Goal: Obtain resource: Obtain resource

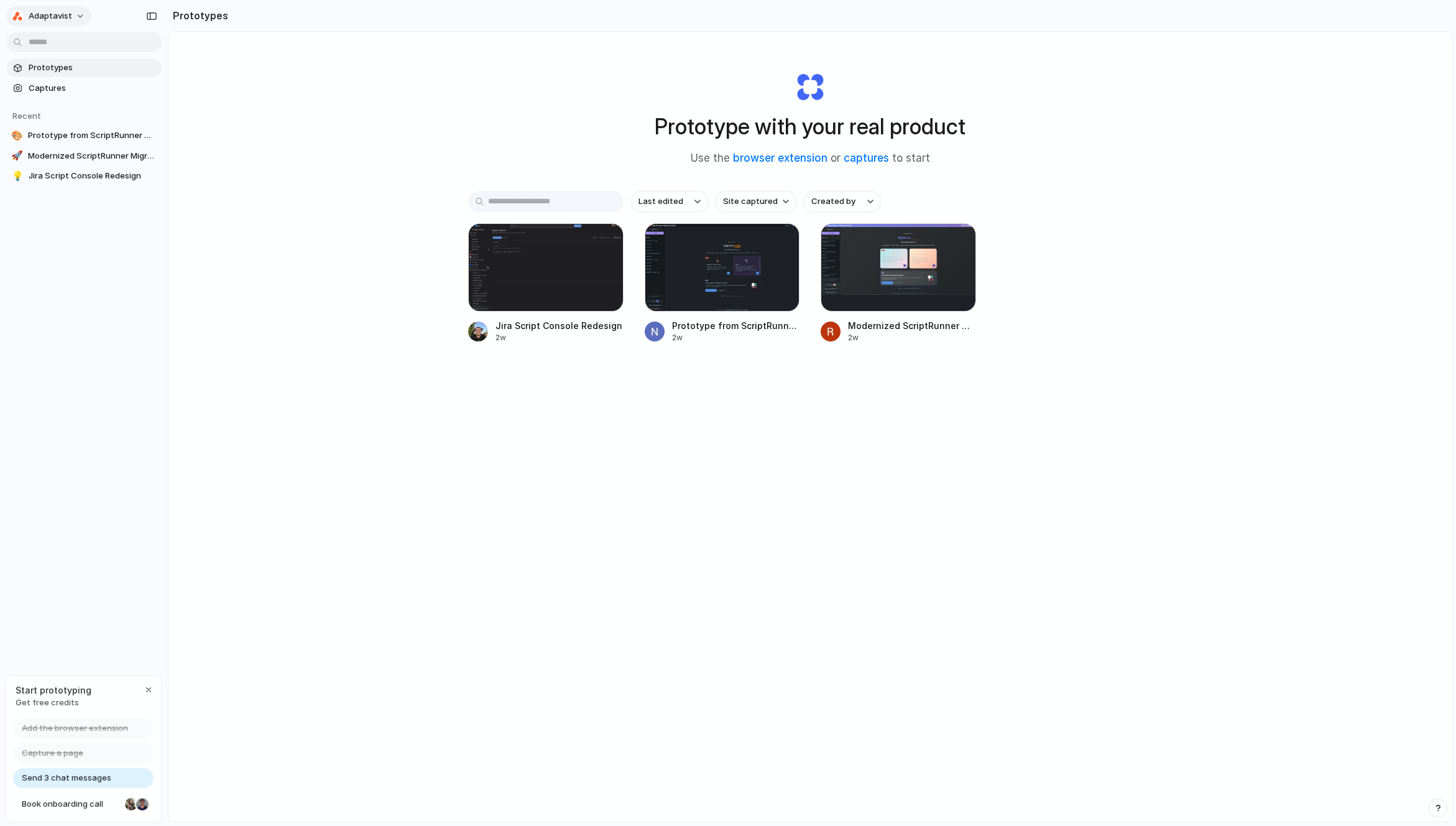
click at [20, 16] on div "button" at bounding box center [17, 16] width 12 height 12
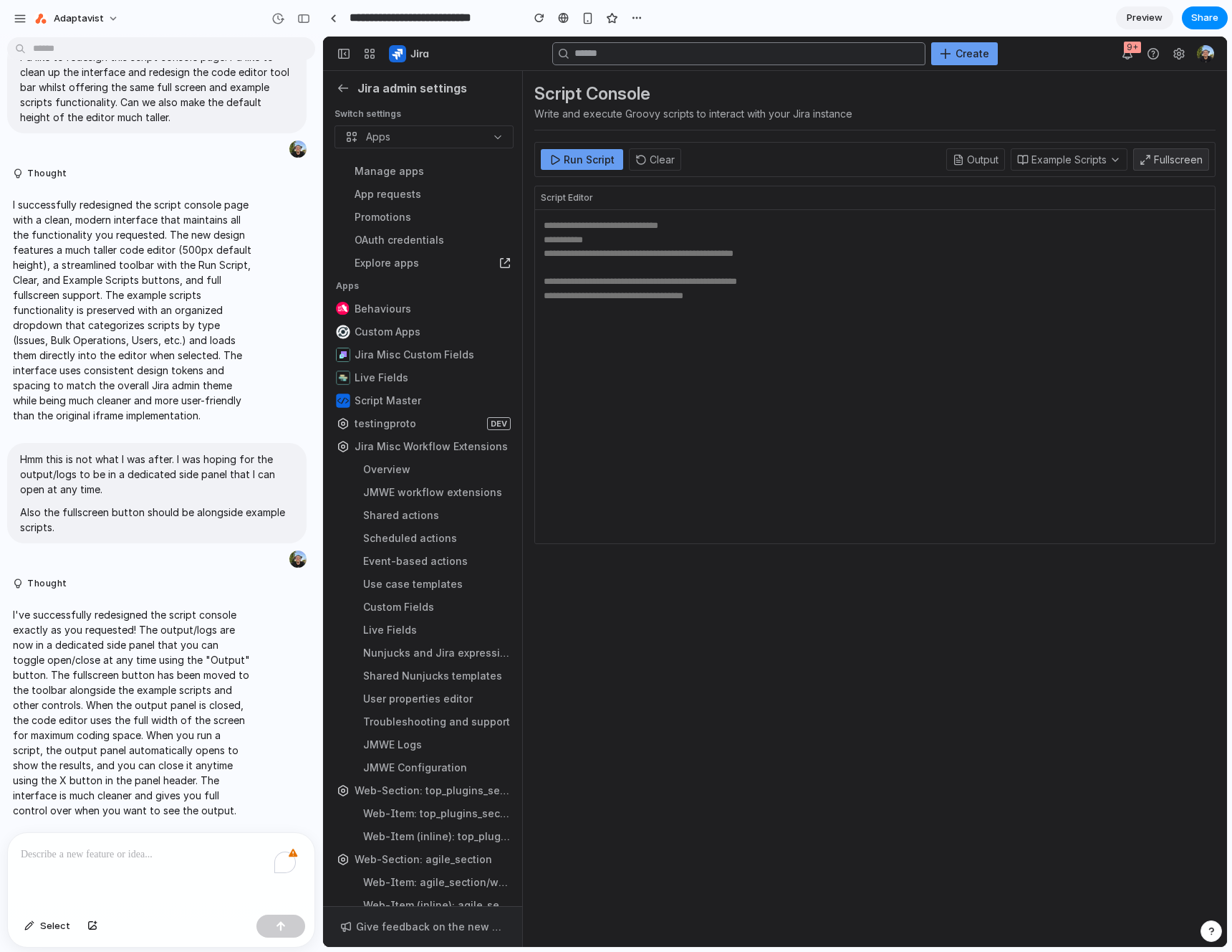
click at [675, 240] on textarea at bounding box center [875, 377] width 680 height 333
click at [896, 19] on section "**********" at bounding box center [774, 18] width 906 height 36
click at [41, 27] on button "Adaptavist" at bounding box center [77, 18] width 98 height 23
click at [20, 17] on div "Settings Invite members Change theme Sign out" at bounding box center [616, 476] width 1232 height 952
click at [24, 17] on div "button" at bounding box center [20, 18] width 13 height 13
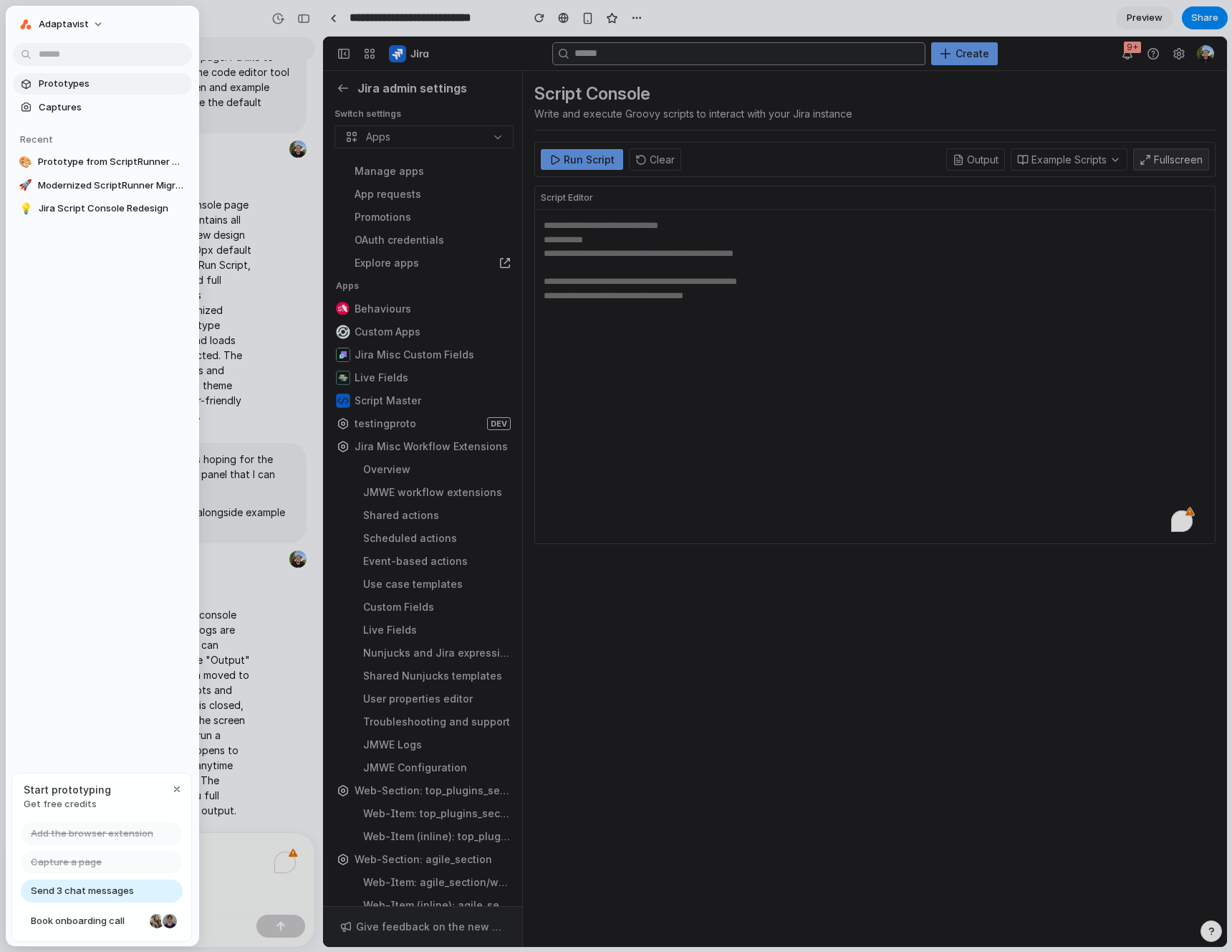
click at [65, 84] on span "Prototypes" at bounding box center [113, 84] width 148 height 14
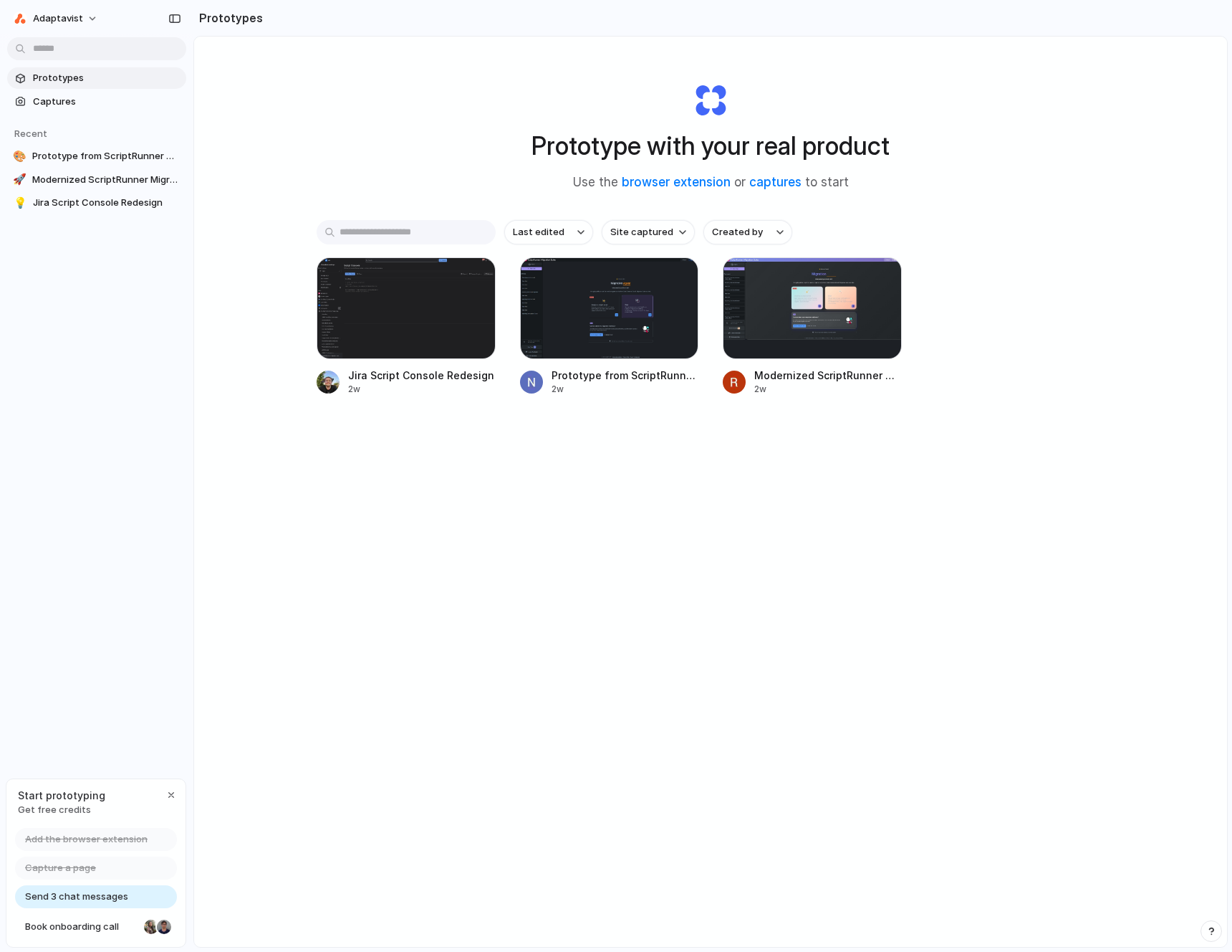
click at [783, 525] on div "Prototype with your real product Use the browser extension or captures to start…" at bounding box center [711, 529] width 1033 height 986
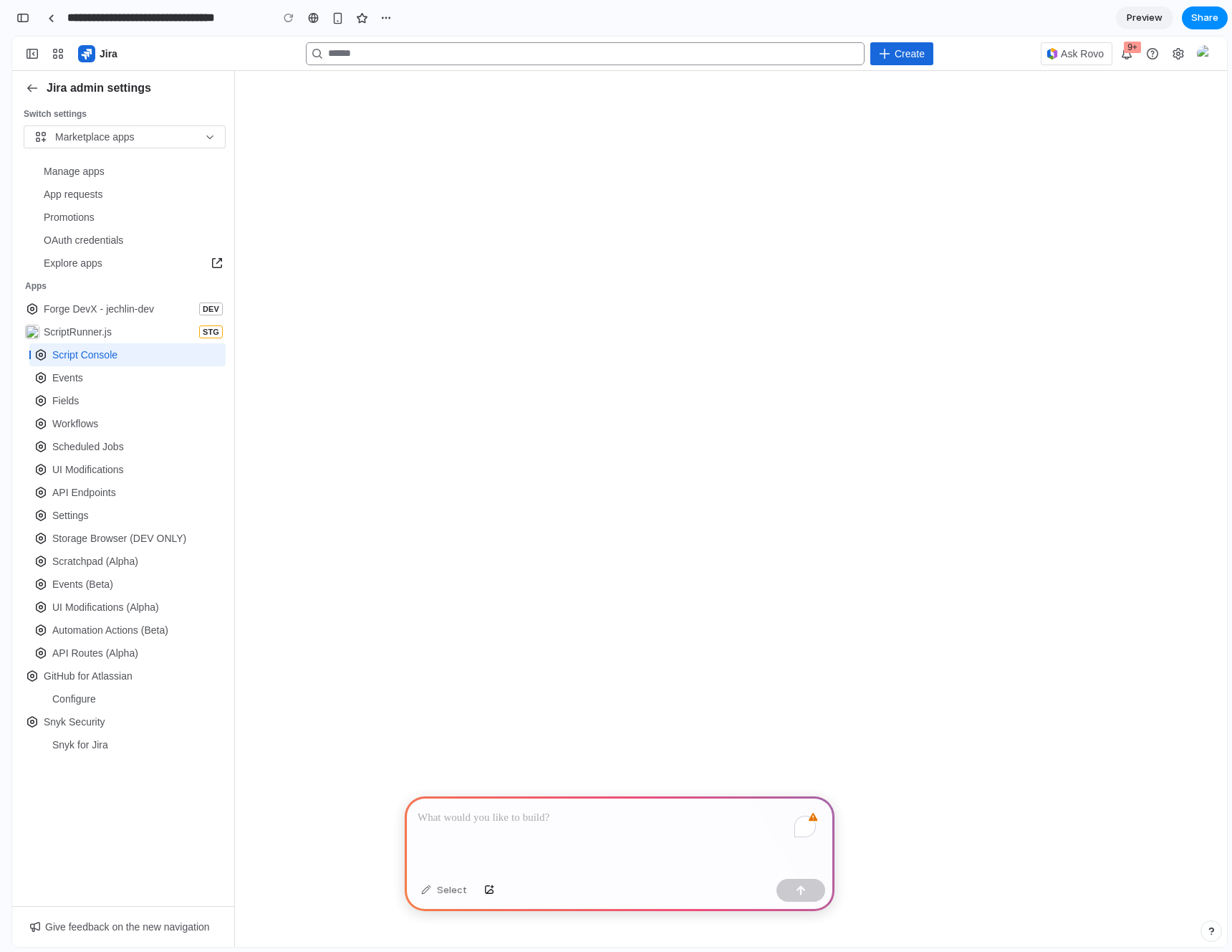
click at [636, 821] on div "To enrich screen reader interactions, please activate Accessibility in Grammarl…" at bounding box center [619, 834] width 430 height 77
click at [450, 19] on div "button" at bounding box center [448, 18] width 12 height 12
click at [547, 11] on div "Duplicate Delete" at bounding box center [616, 476] width 1232 height 952
click at [24, 17] on div "button" at bounding box center [23, 18] width 13 height 10
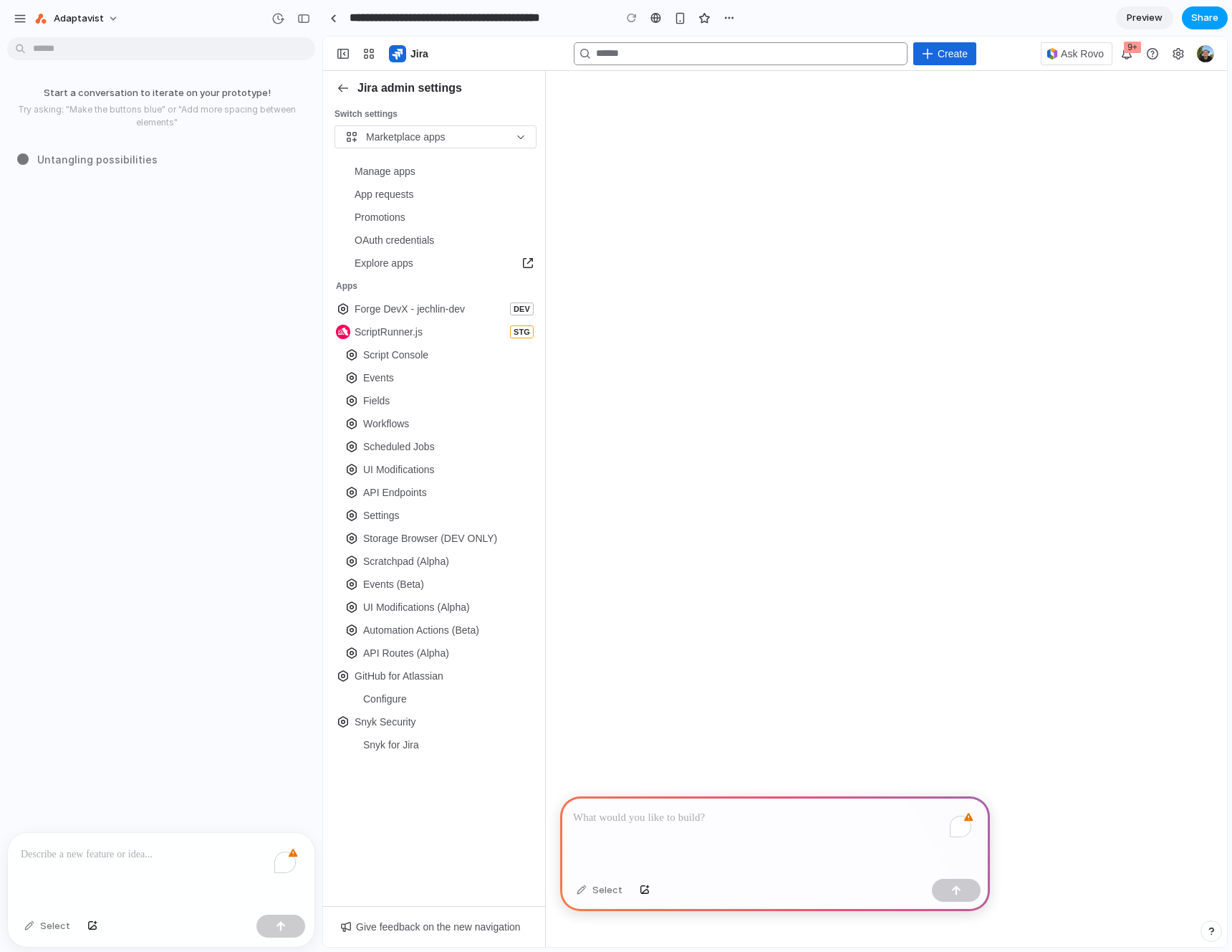
click at [1204, 19] on span "Share" at bounding box center [1204, 18] width 27 height 14
click at [1021, 12] on div "Share ' Prototype from Jira ScriptRunner - New Event ' Invite Bradley Richards …" at bounding box center [616, 476] width 1232 height 952
click at [686, 828] on div "To enrich screen reader interactions, please activate Accessibility in Grammarl…" at bounding box center [774, 834] width 430 height 77
click at [340, 88] on span "Sidebar" at bounding box center [344, 89] width 12 height 12
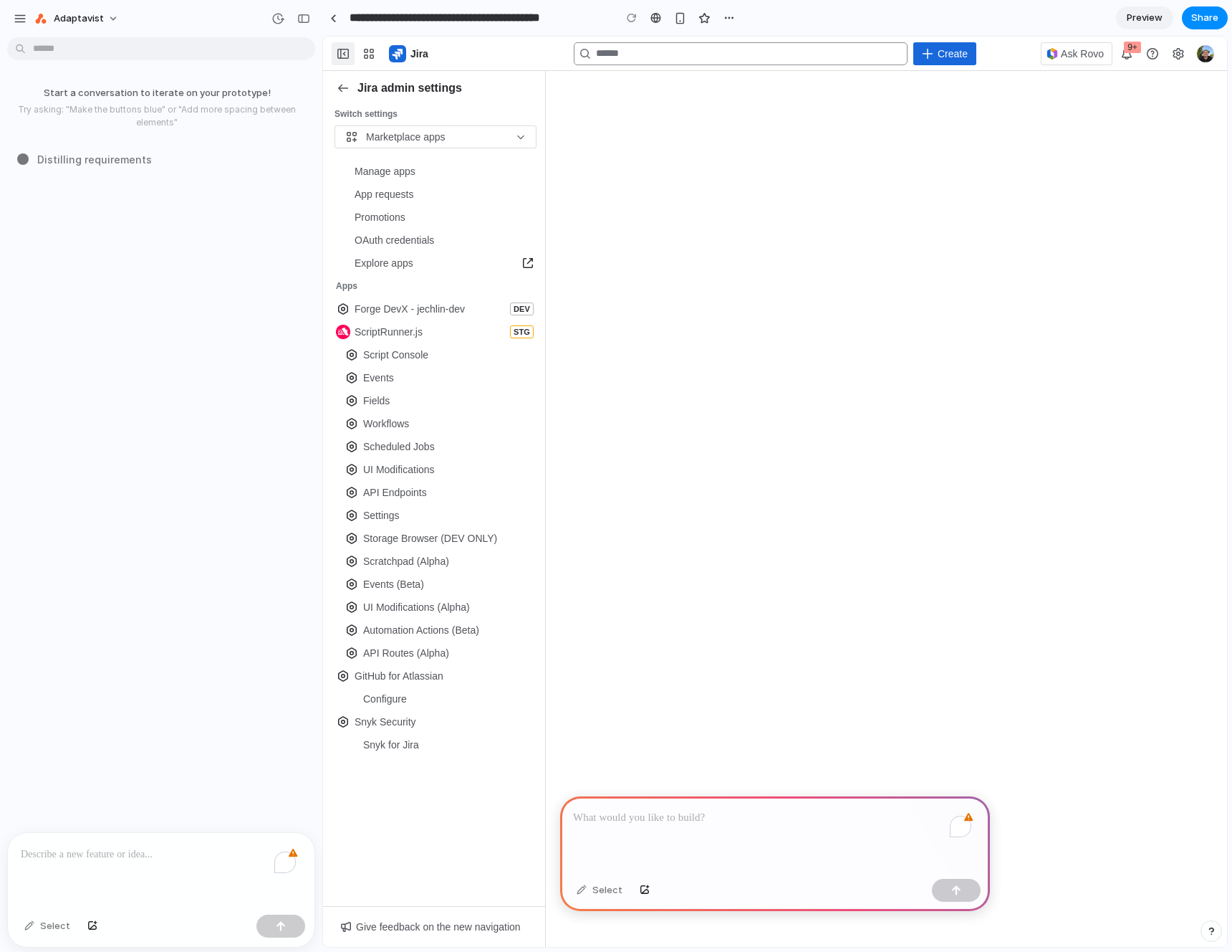
click at [349, 60] on button "Collapse sidebar [" at bounding box center [343, 53] width 23 height 23
click at [342, 56] on span "Collapse sidebar [" at bounding box center [344, 54] width 12 height 12
click at [723, 17] on button "button" at bounding box center [730, 18] width 22 height 22
click at [761, 14] on div "Duplicate Delete" at bounding box center [616, 476] width 1232 height 952
click at [500, 829] on div "Manage apps App requests Promotions OAuth credentials Explore apps , (opens new…" at bounding box center [434, 528] width 222 height 755
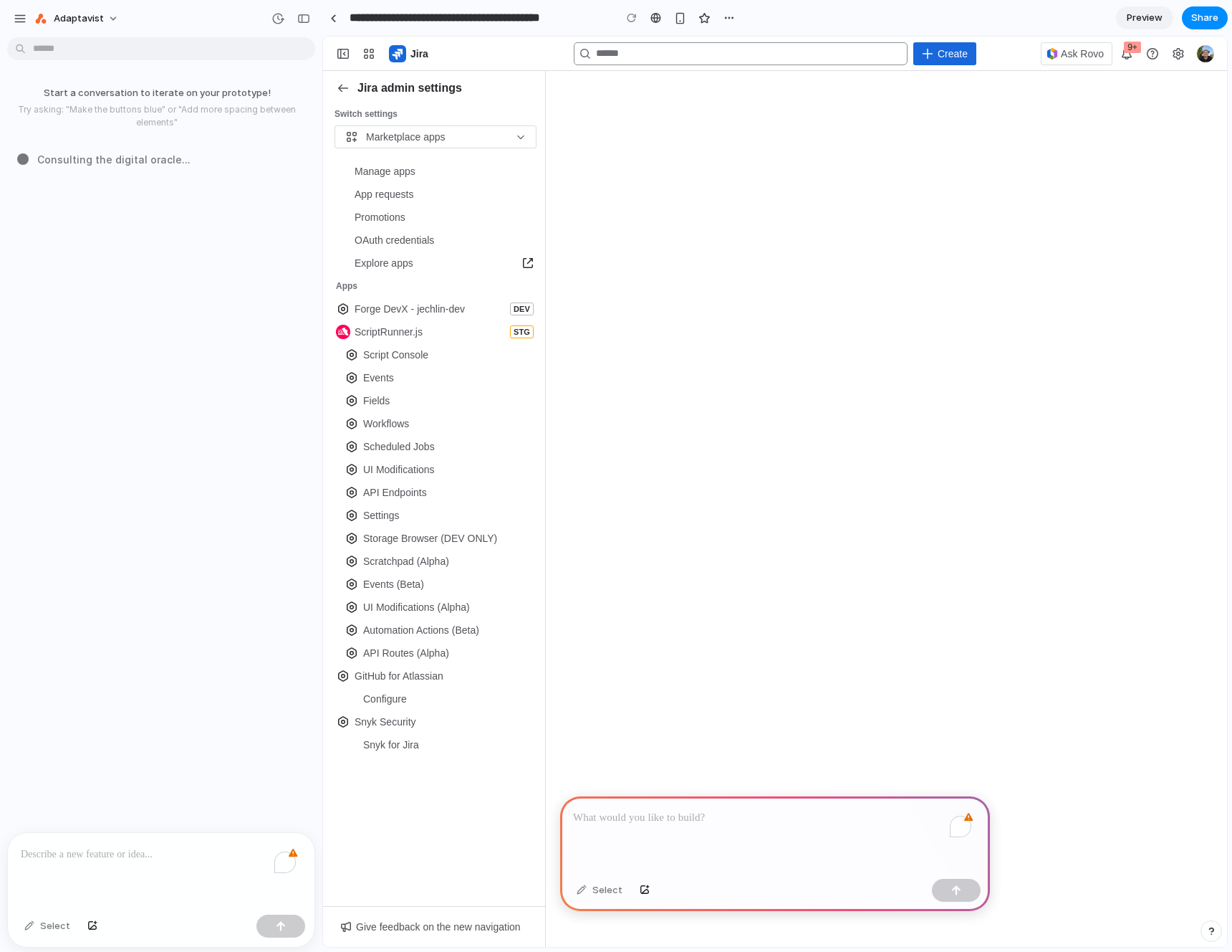
click at [649, 831] on div "To enrich screen reader interactions, please activate Accessibility in Grammarl…" at bounding box center [774, 834] width 430 height 77
click at [179, 200] on div "Start a conversation to iterate on your prototype! Try asking: "Make the button…" at bounding box center [156, 437] width 314 height 789
click at [302, 17] on div "button" at bounding box center [303, 19] width 13 height 10
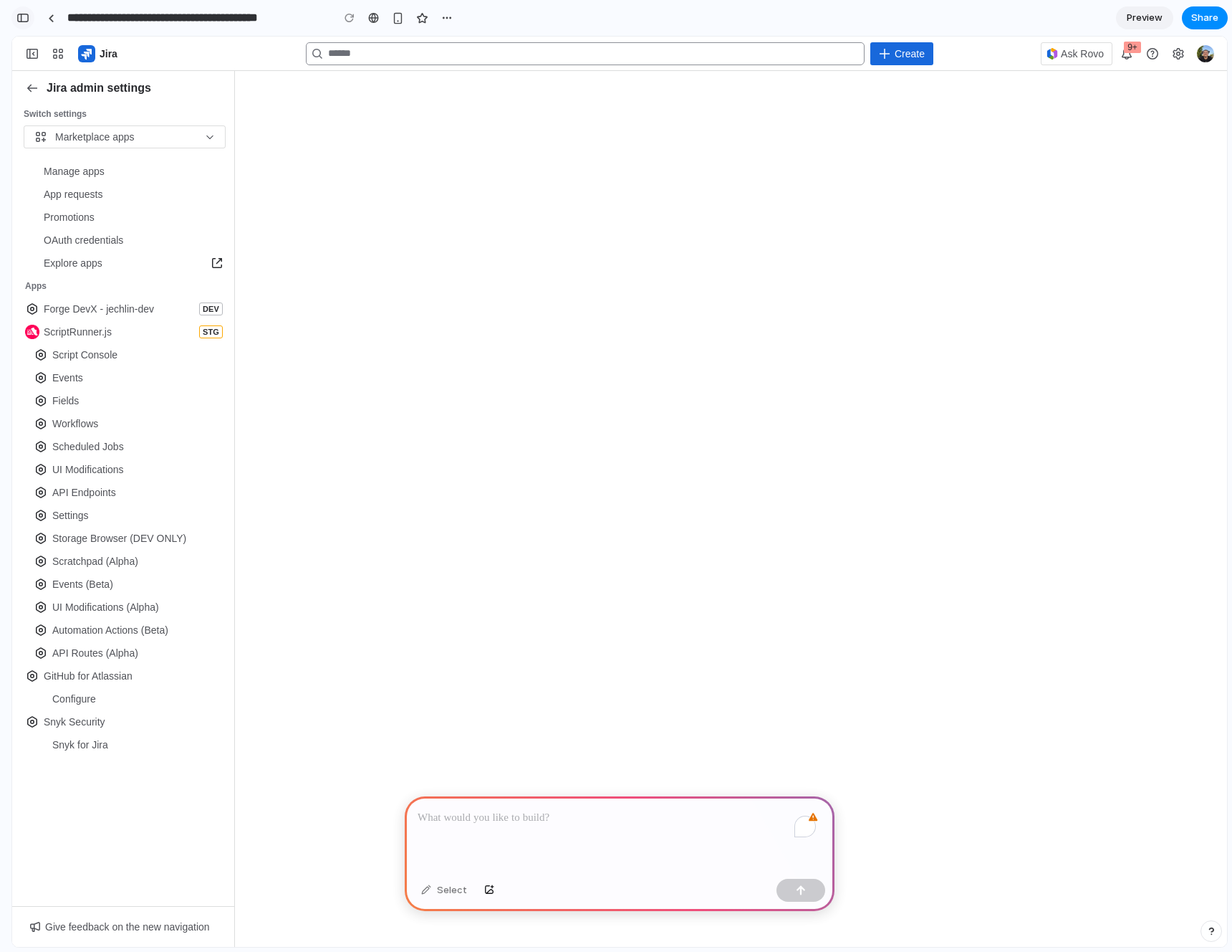
click at [22, 19] on div "button" at bounding box center [23, 18] width 13 height 10
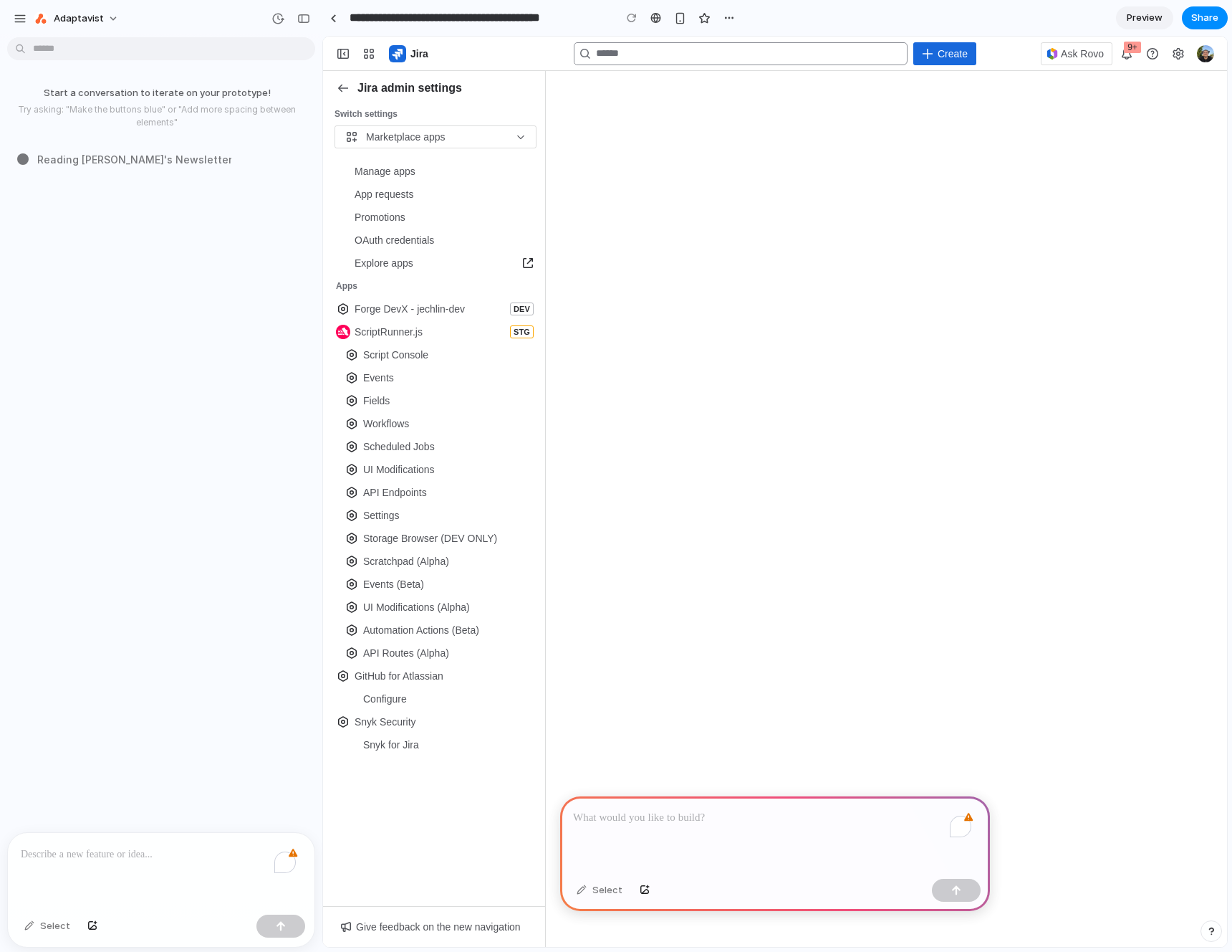
click at [396, 814] on div "Manage apps App requests Promotions OAuth credentials Explore apps , (opens new…" at bounding box center [434, 528] width 222 height 755
drag, startPoint x: 215, startPoint y: 870, endPoint x: 205, endPoint y: 866, distance: 10.8
click at [215, 869] on div "To enrich screen reader interactions, please activate Accessibility in Grammarl…" at bounding box center [161, 870] width 307 height 76
click at [70, 18] on span "Adaptavist" at bounding box center [79, 19] width 50 height 14
click at [217, 16] on div "Settings Invite members Change theme Sign out" at bounding box center [616, 476] width 1232 height 952
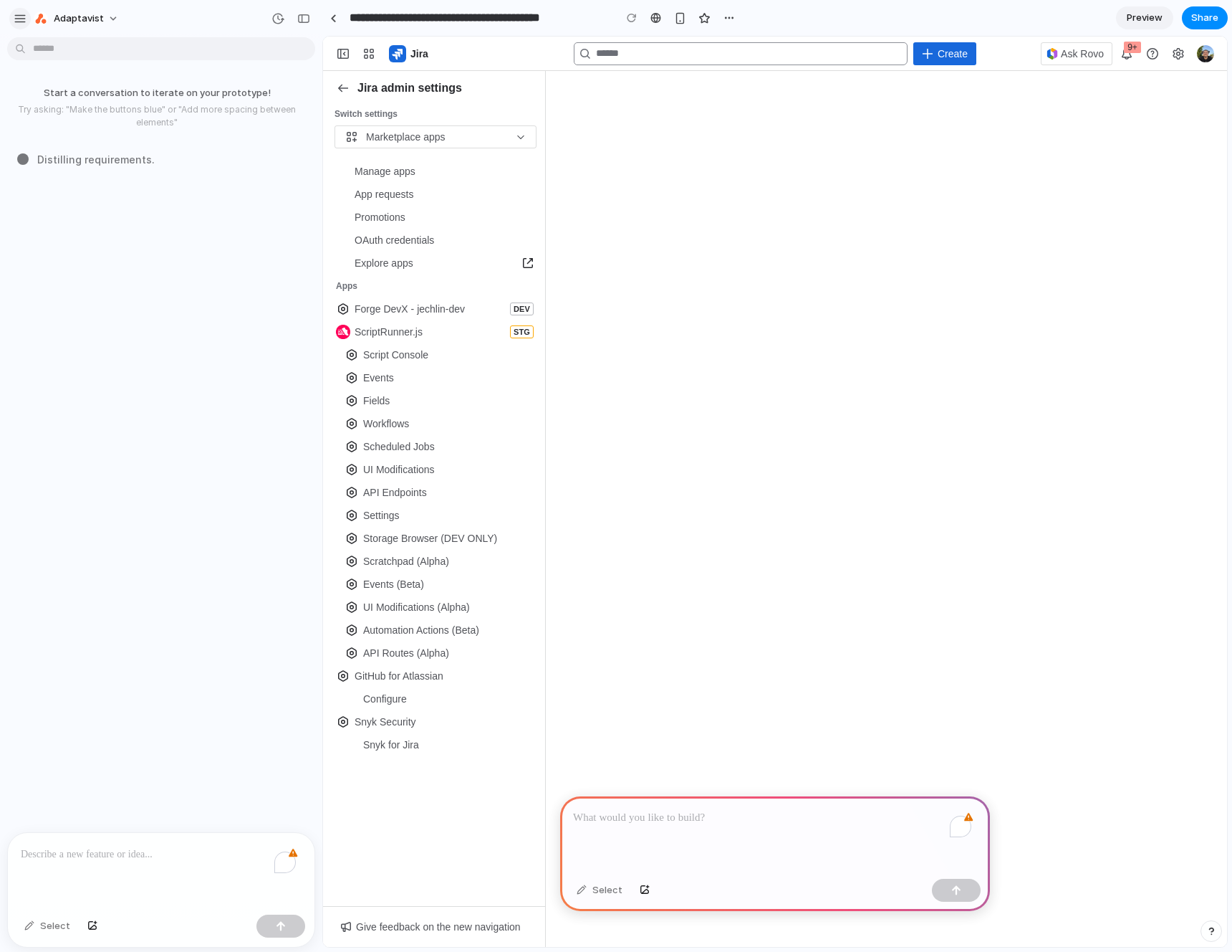
drag, startPoint x: 5, startPoint y: 17, endPoint x: 13, endPoint y: 16, distance: 8.1
click at [6, 17] on div "Adaptavist" at bounding box center [160, 17] width 322 height 35
click at [18, 15] on div "button" at bounding box center [20, 18] width 13 height 13
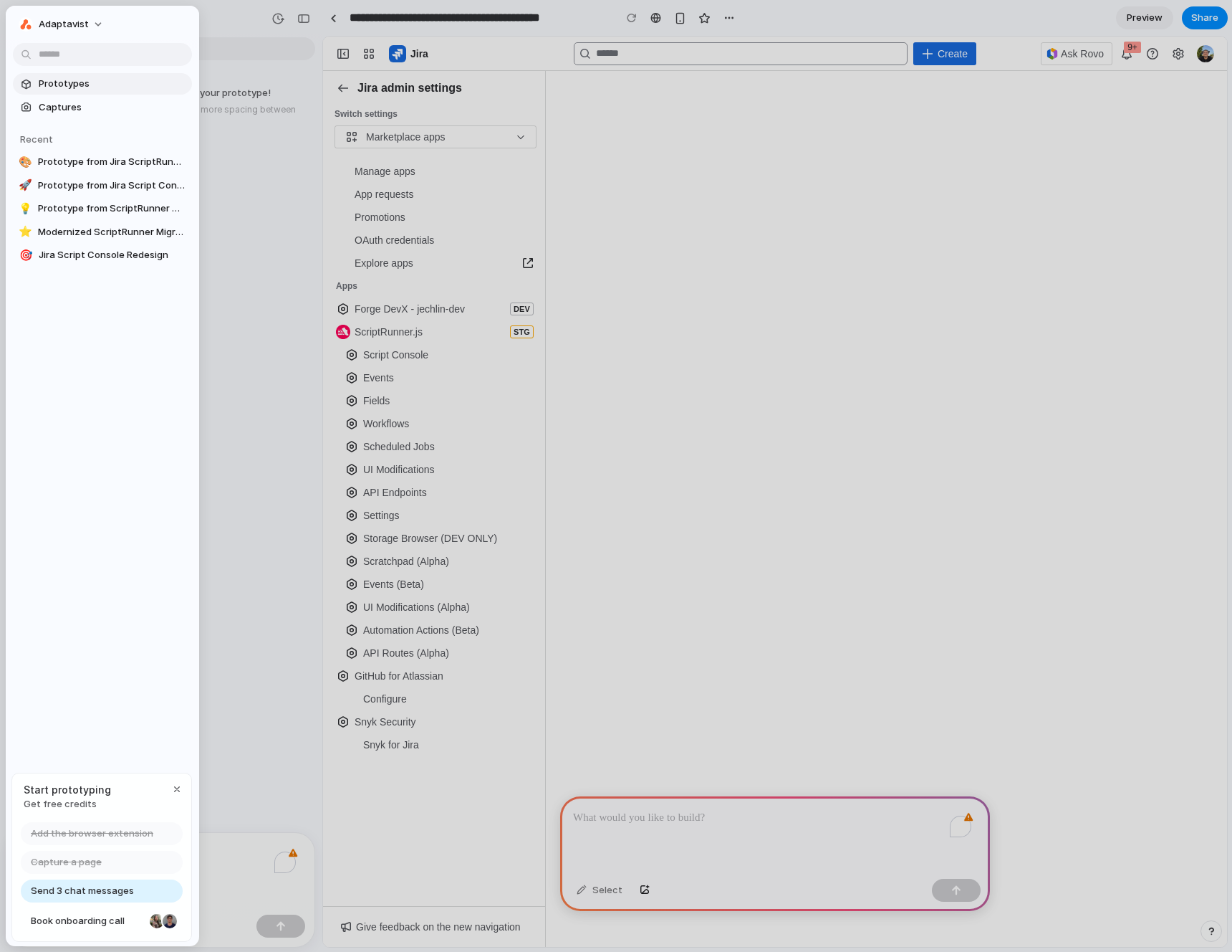
click at [78, 89] on span "Prototypes" at bounding box center [113, 84] width 148 height 14
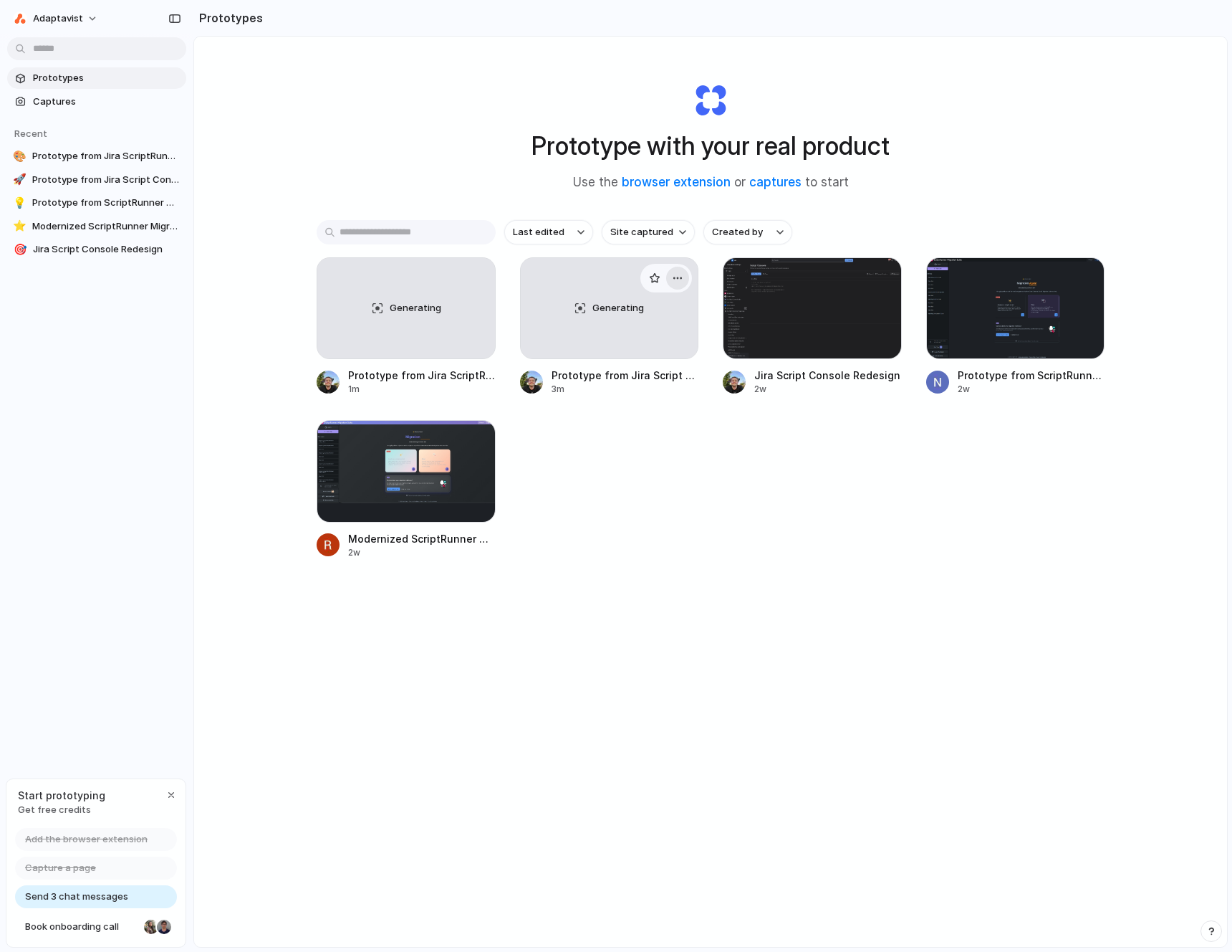
click at [682, 279] on button "button" at bounding box center [677, 277] width 23 height 23
click at [643, 384] on li "Delete" at bounding box center [634, 379] width 102 height 23
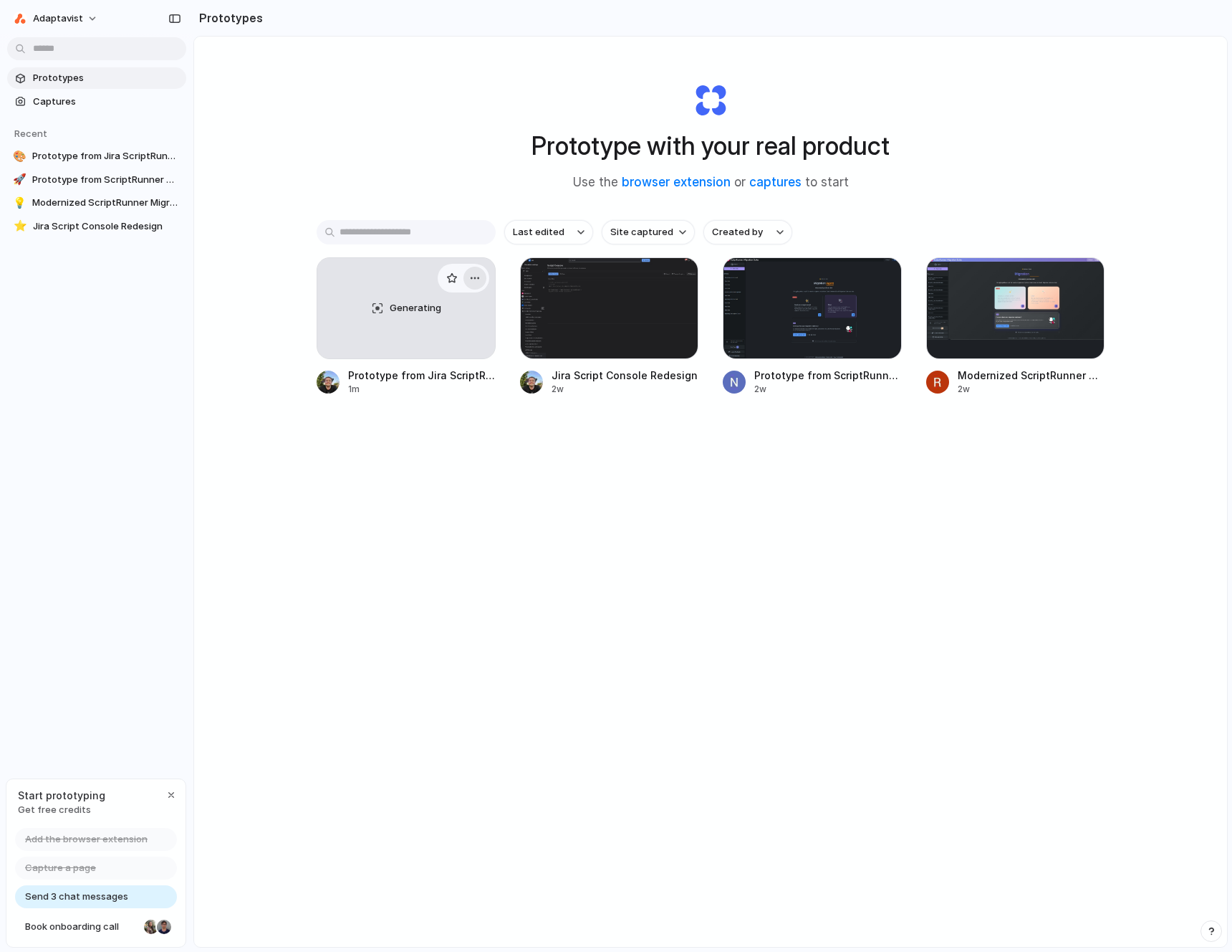
click at [470, 279] on div "button" at bounding box center [475, 278] width 12 height 12
click at [641, 326] on div "Open in new tab Rename Copy link Delete" at bounding box center [616, 476] width 1232 height 952
click at [645, 321] on div at bounding box center [610, 308] width 179 height 102
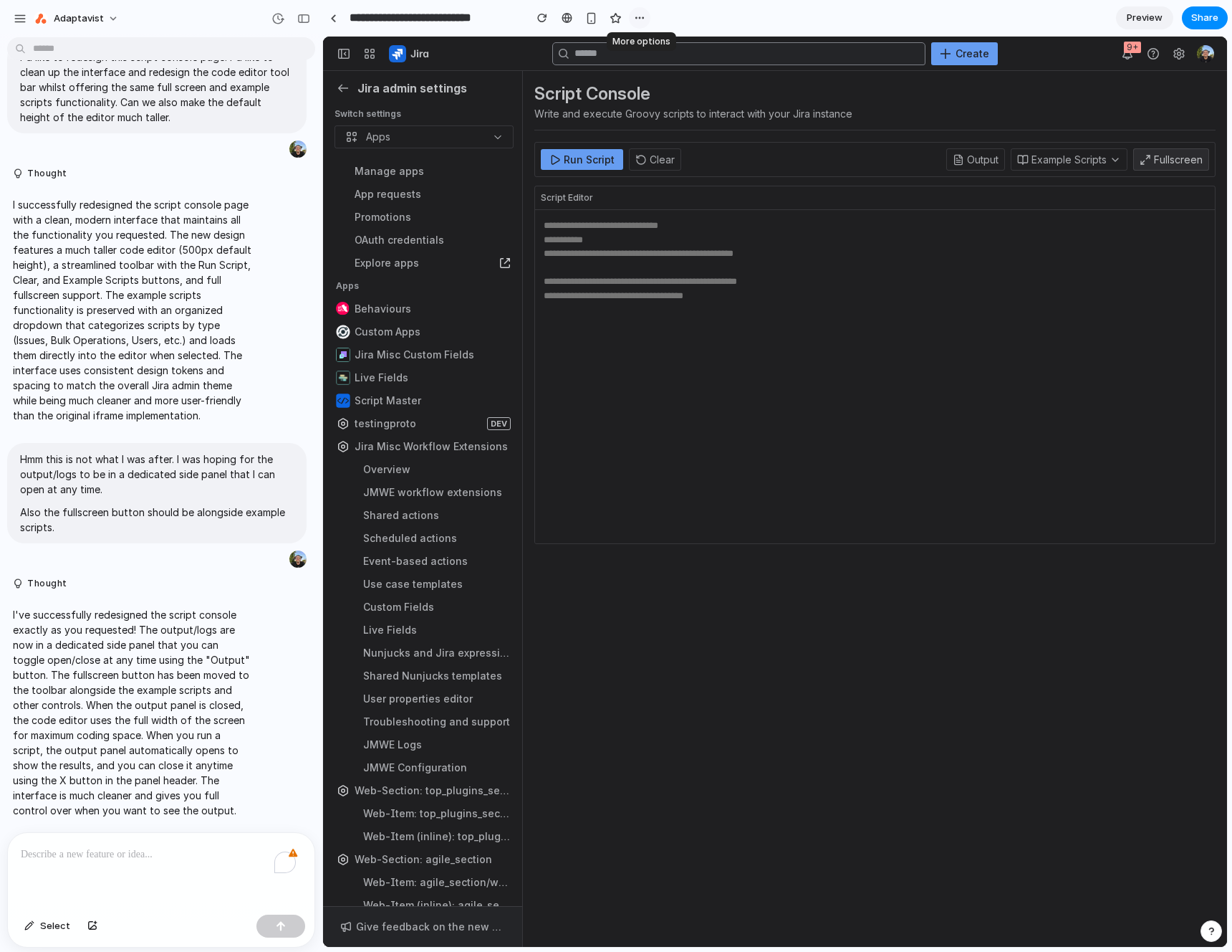
click at [646, 18] on button "button" at bounding box center [640, 18] width 22 height 22
click at [692, 23] on div "Duplicate Delete" at bounding box center [616, 476] width 1232 height 952
click at [1211, 933] on div "button" at bounding box center [1211, 931] width 10 height 10
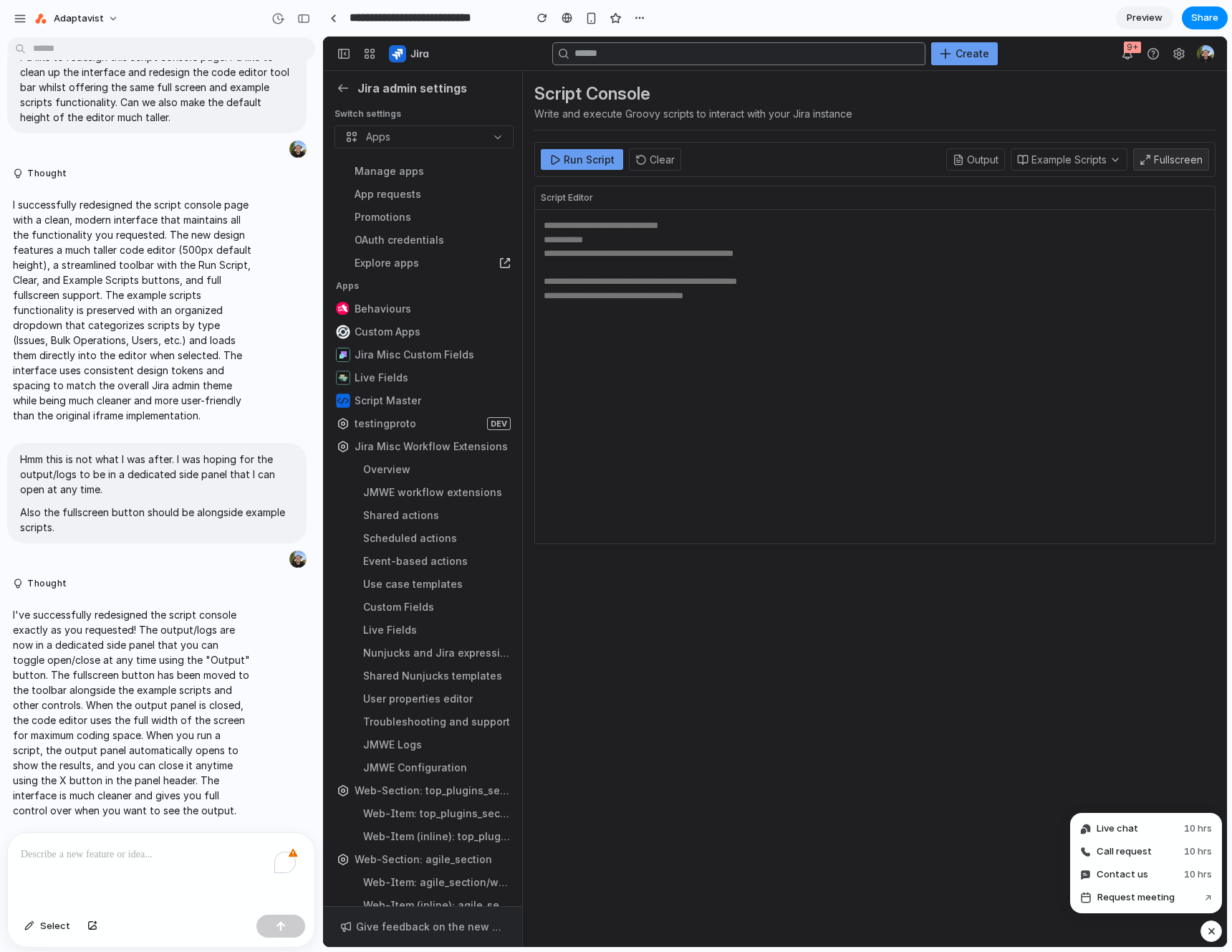
click at [1211, 933] on div "button" at bounding box center [1212, 930] width 12 height 17
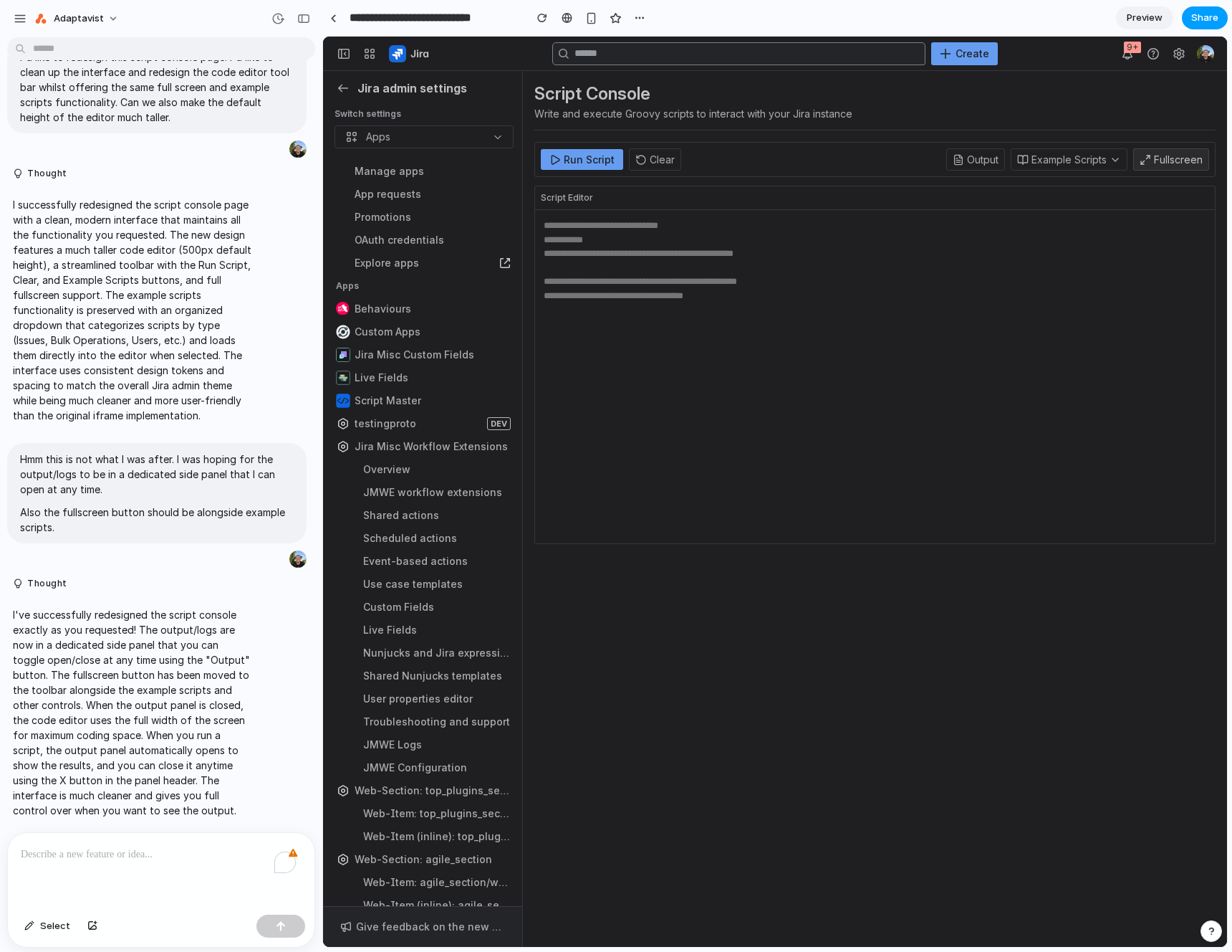
click at [1189, 11] on button "Share" at bounding box center [1205, 17] width 46 height 23
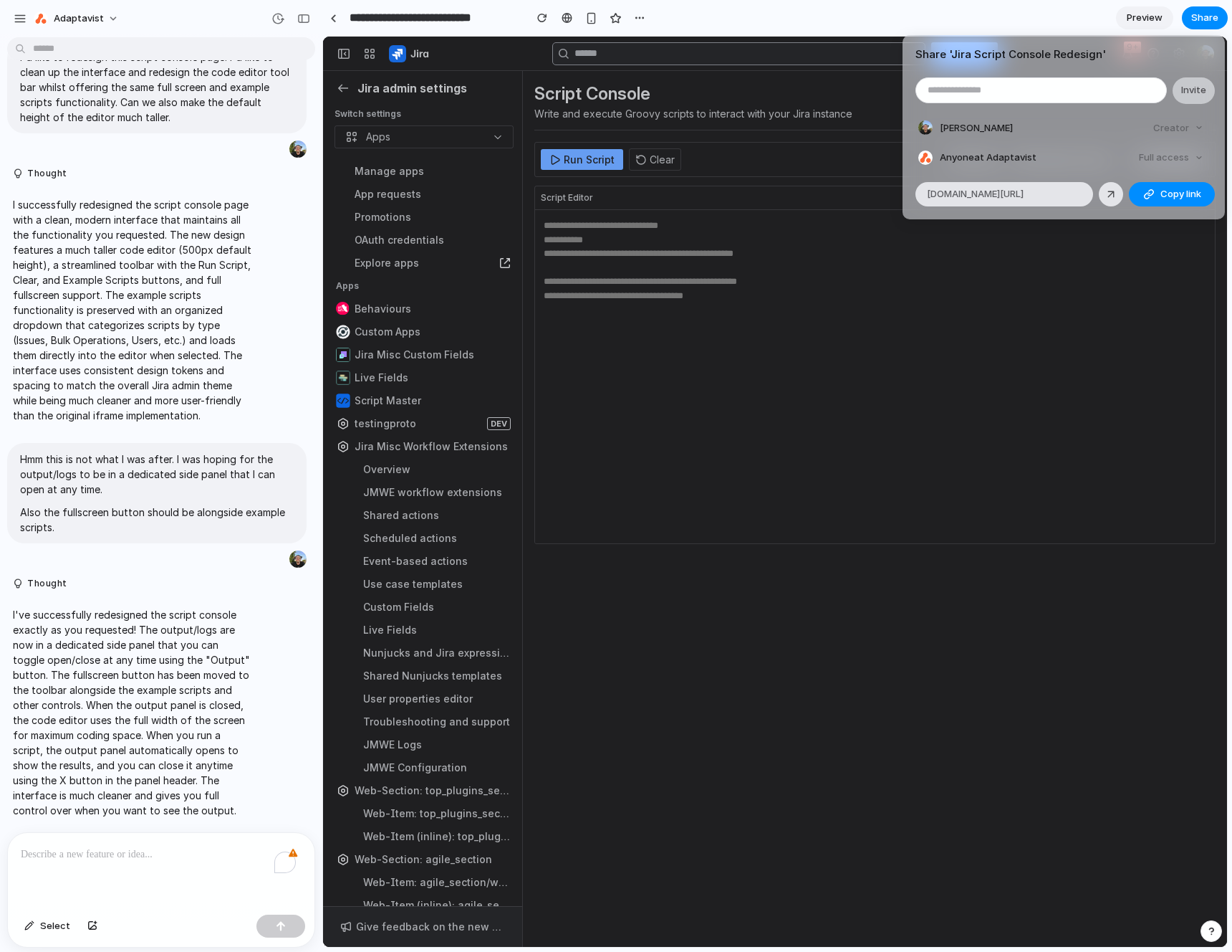
click at [1130, 11] on div "Share ' Jira Script Console Redesign ' Invite Bradley Richards Creator Anyone a…" at bounding box center [616, 476] width 1232 height 952
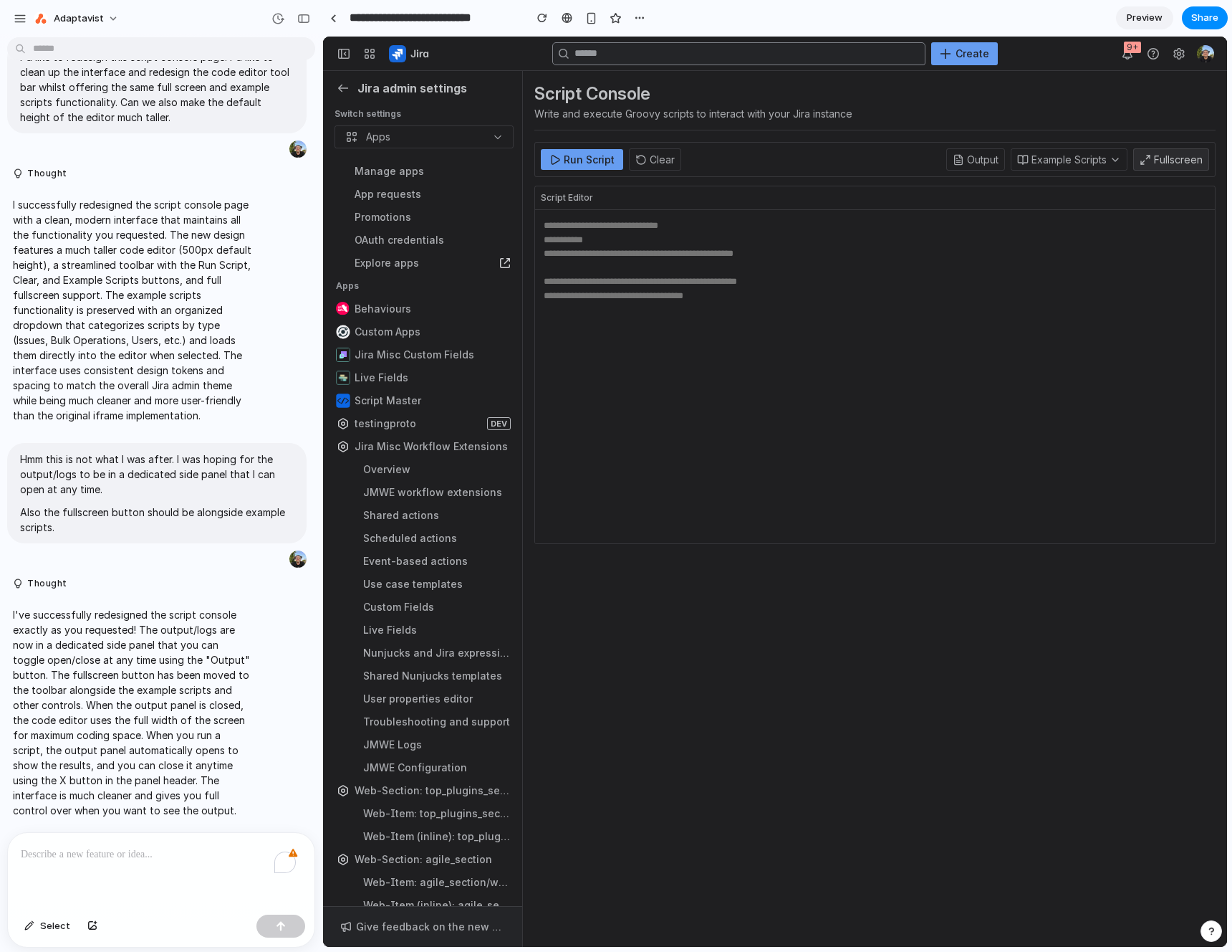
click at [1134, 12] on span "Preview" at bounding box center [1145, 18] width 36 height 14
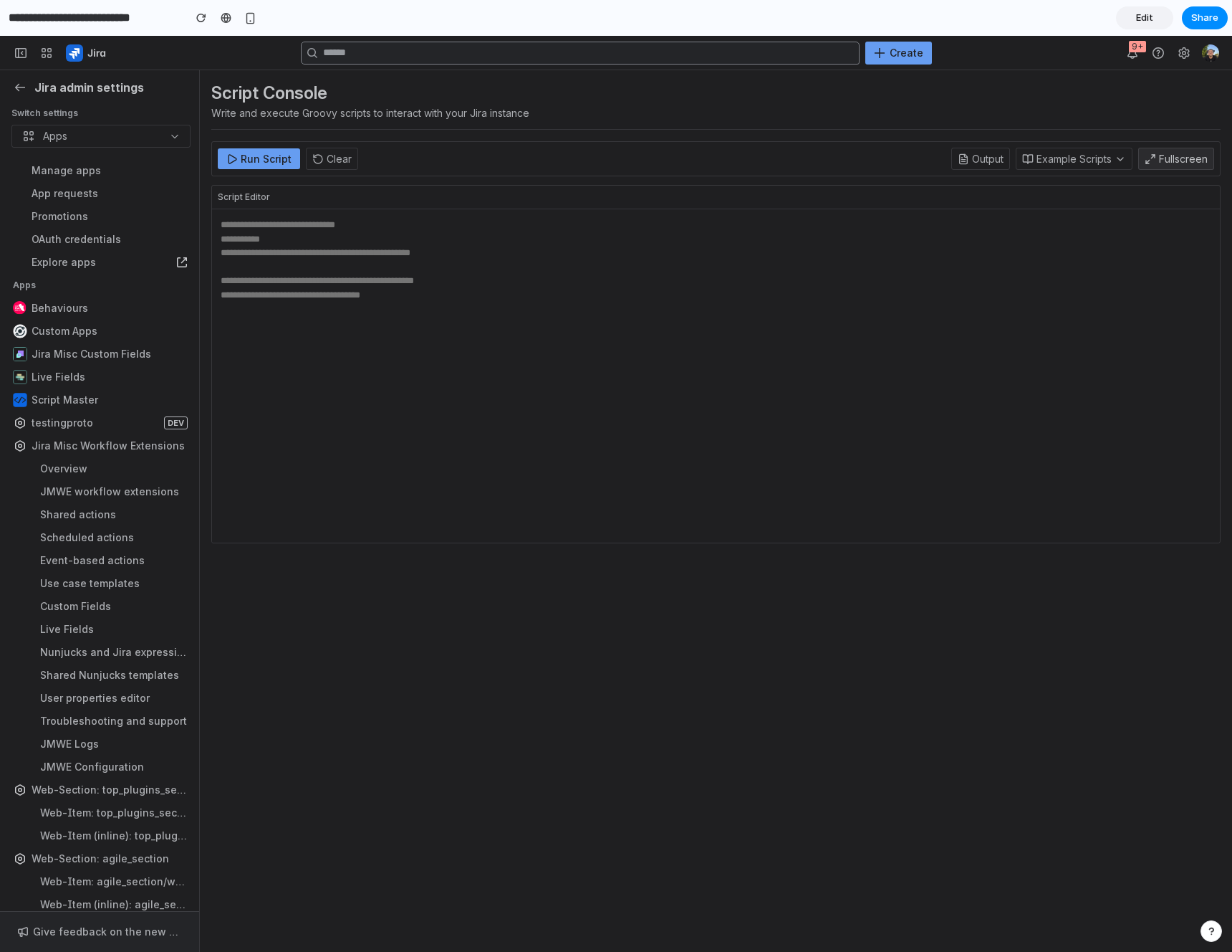
click at [1152, 20] on span "Edit" at bounding box center [1144, 18] width 17 height 14
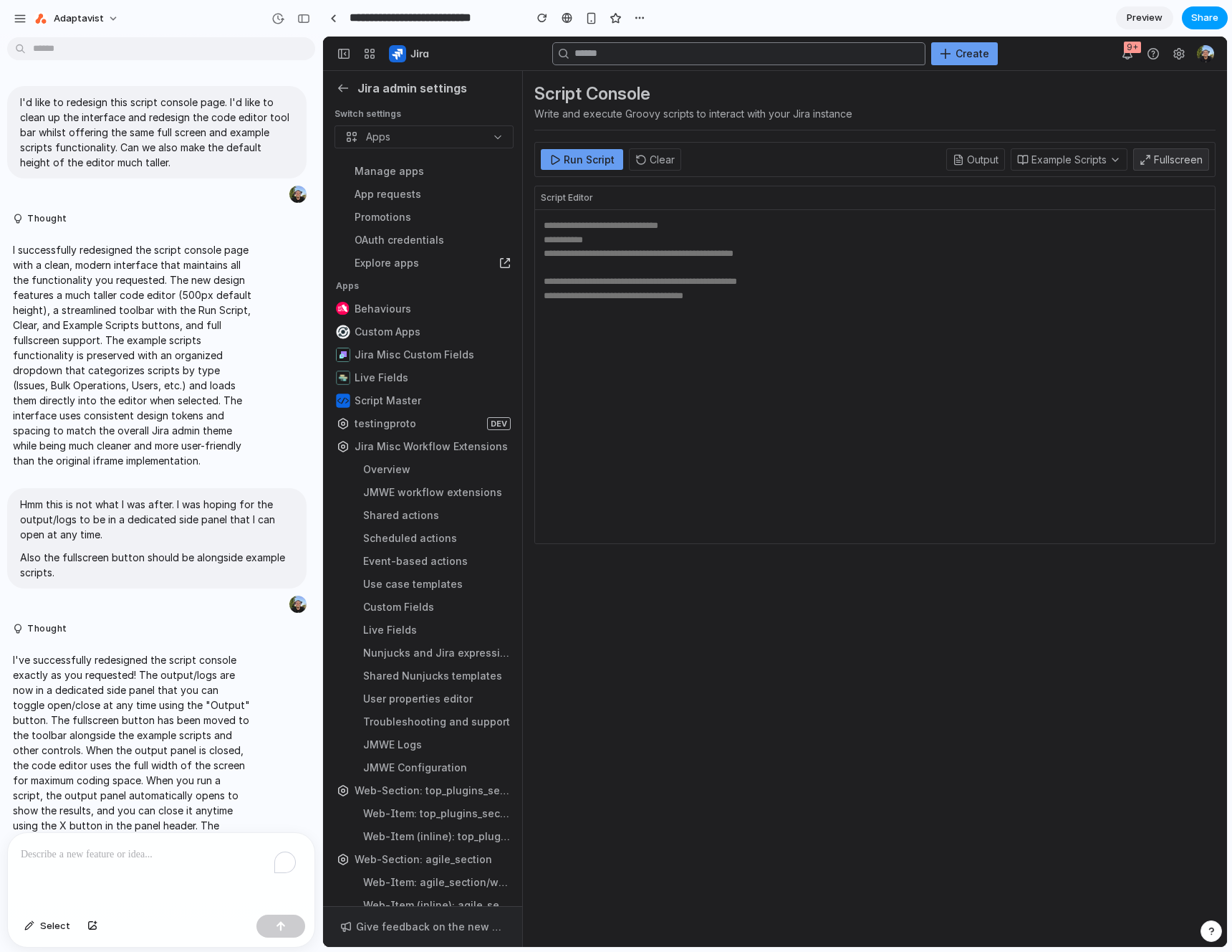
scroll to position [51, 0]
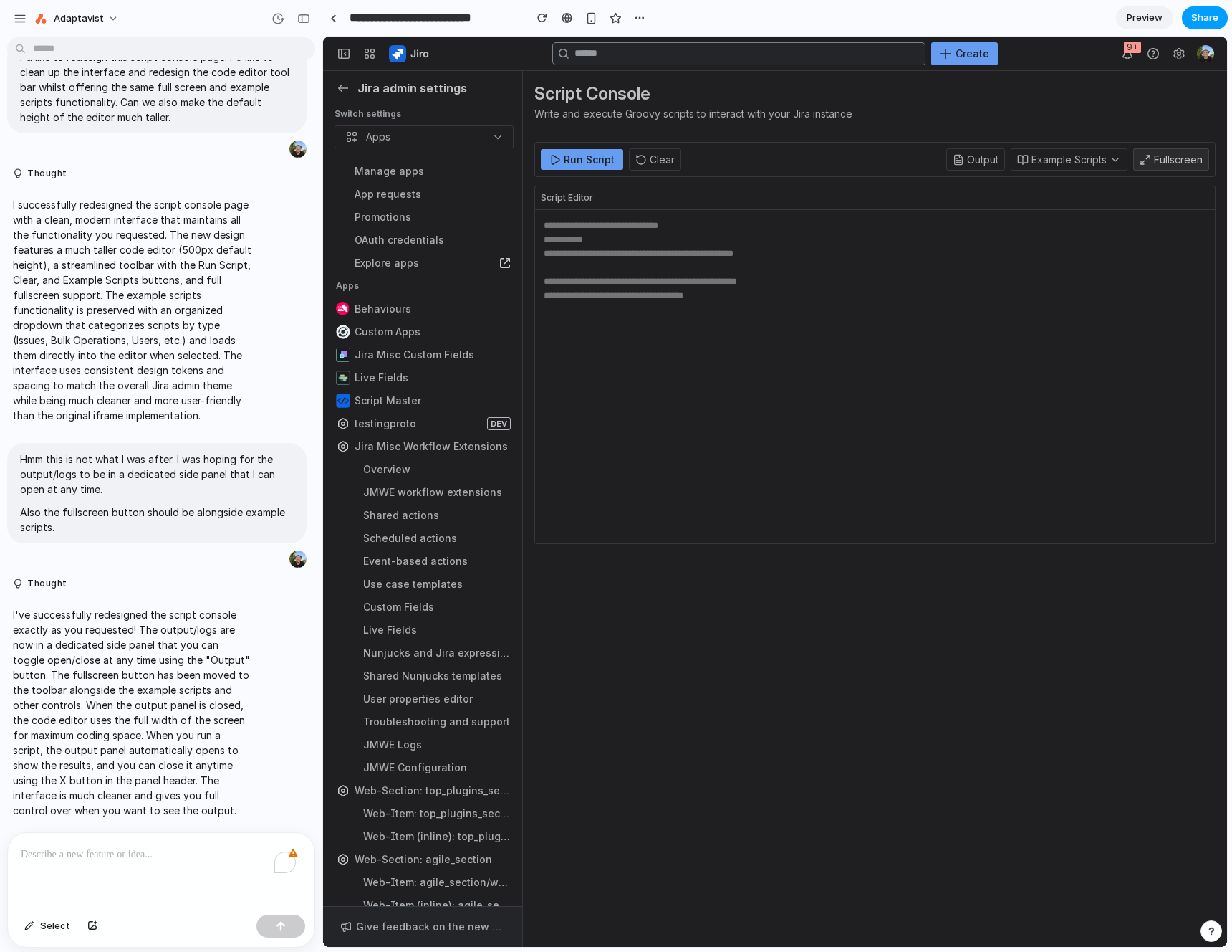
click at [1210, 19] on span "Share" at bounding box center [1204, 18] width 27 height 14
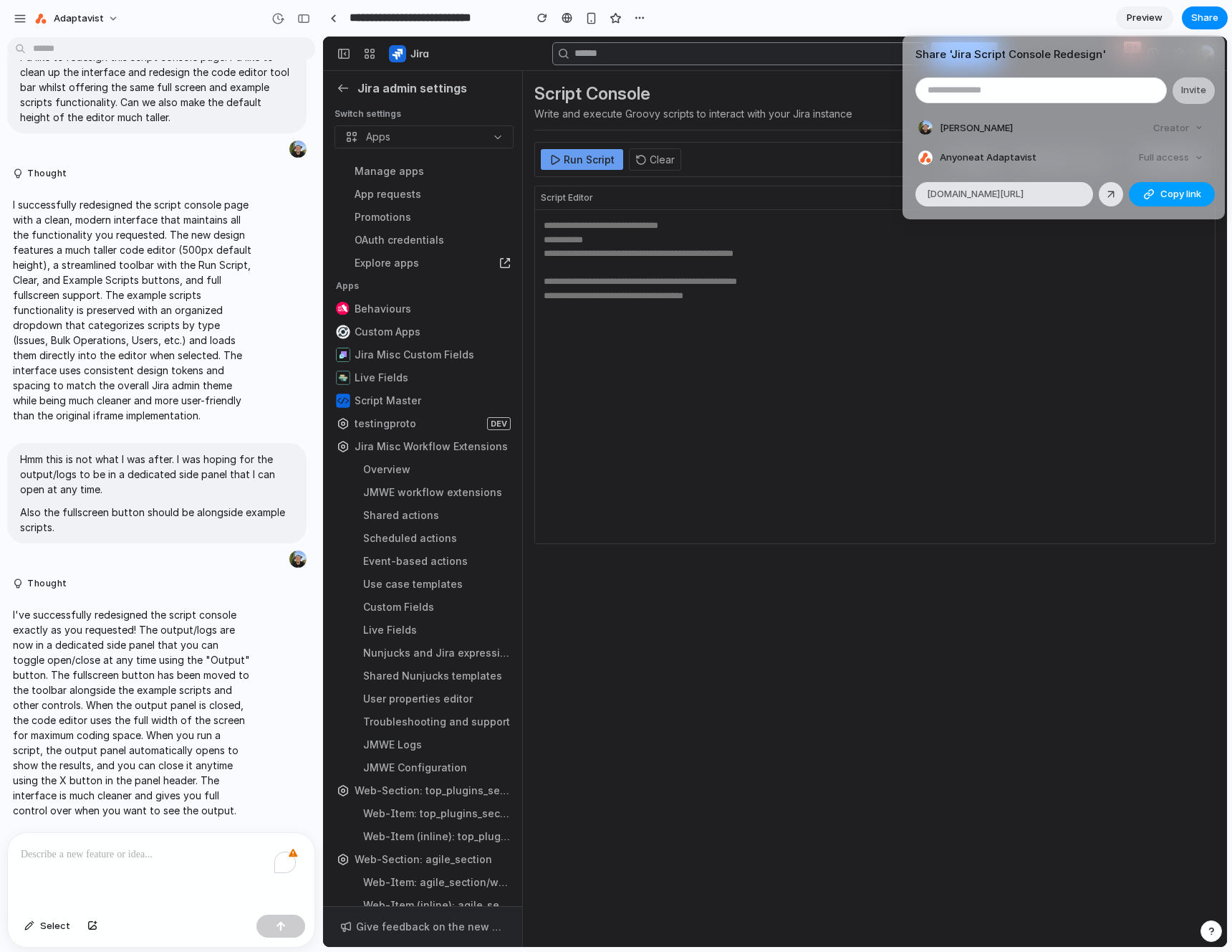
click at [1154, 197] on button "Copy link" at bounding box center [1172, 194] width 86 height 24
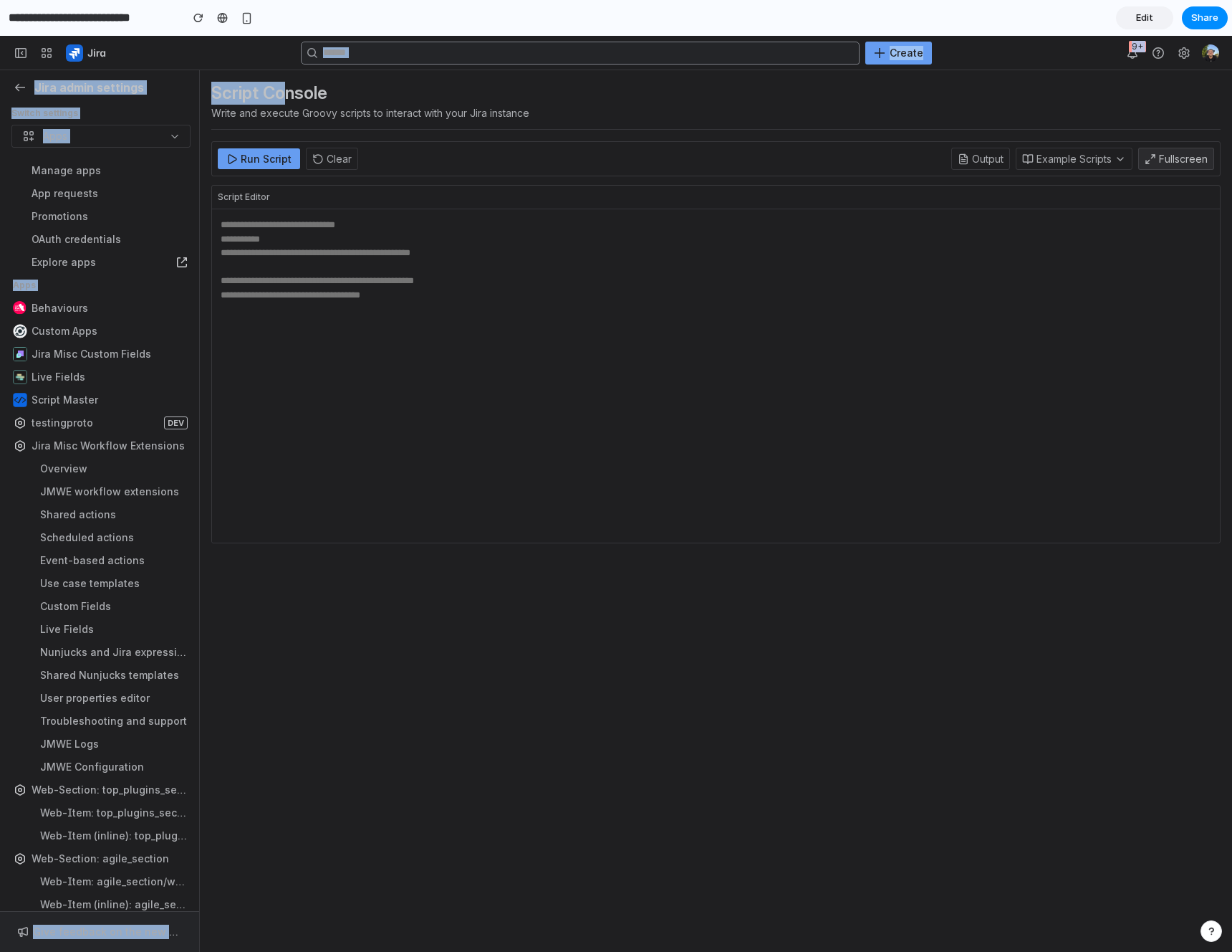
drag, startPoint x: 231, startPoint y: 78, endPoint x: 326, endPoint y: 106, distance: 99.0
click at [312, 94] on div "Create 9+ Jira admin settings Switch settings Apps Manage apps App requests Pro…" at bounding box center [616, 493] width 1232 height 916
click at [261, 163] on button "Run Script" at bounding box center [259, 159] width 83 height 21
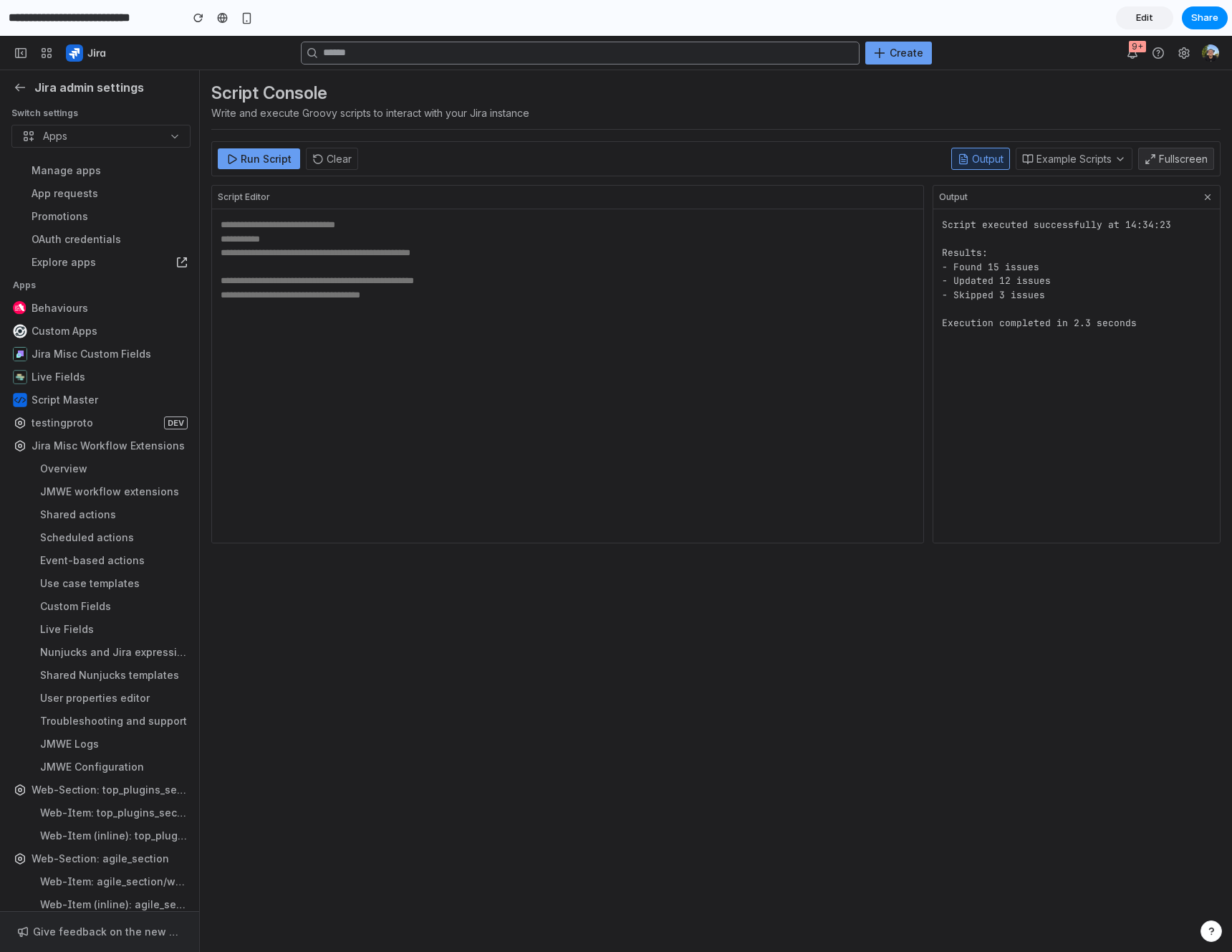
click at [348, 590] on div "Script Console Write and execute Groovy scripts to interact with your Jira inst…" at bounding box center [717, 521] width 1033 height 904
click at [692, 238] on textarea at bounding box center [568, 376] width 712 height 333
drag, startPoint x: 393, startPoint y: 264, endPoint x: 620, endPoint y: 388, distance: 258.7
click at [659, 391] on textarea "To enrich screen reader interactions, please activate Accessibility in Grammarl…" at bounding box center [568, 376] width 712 height 333
drag, startPoint x: 538, startPoint y: 368, endPoint x: 750, endPoint y: 299, distance: 222.9
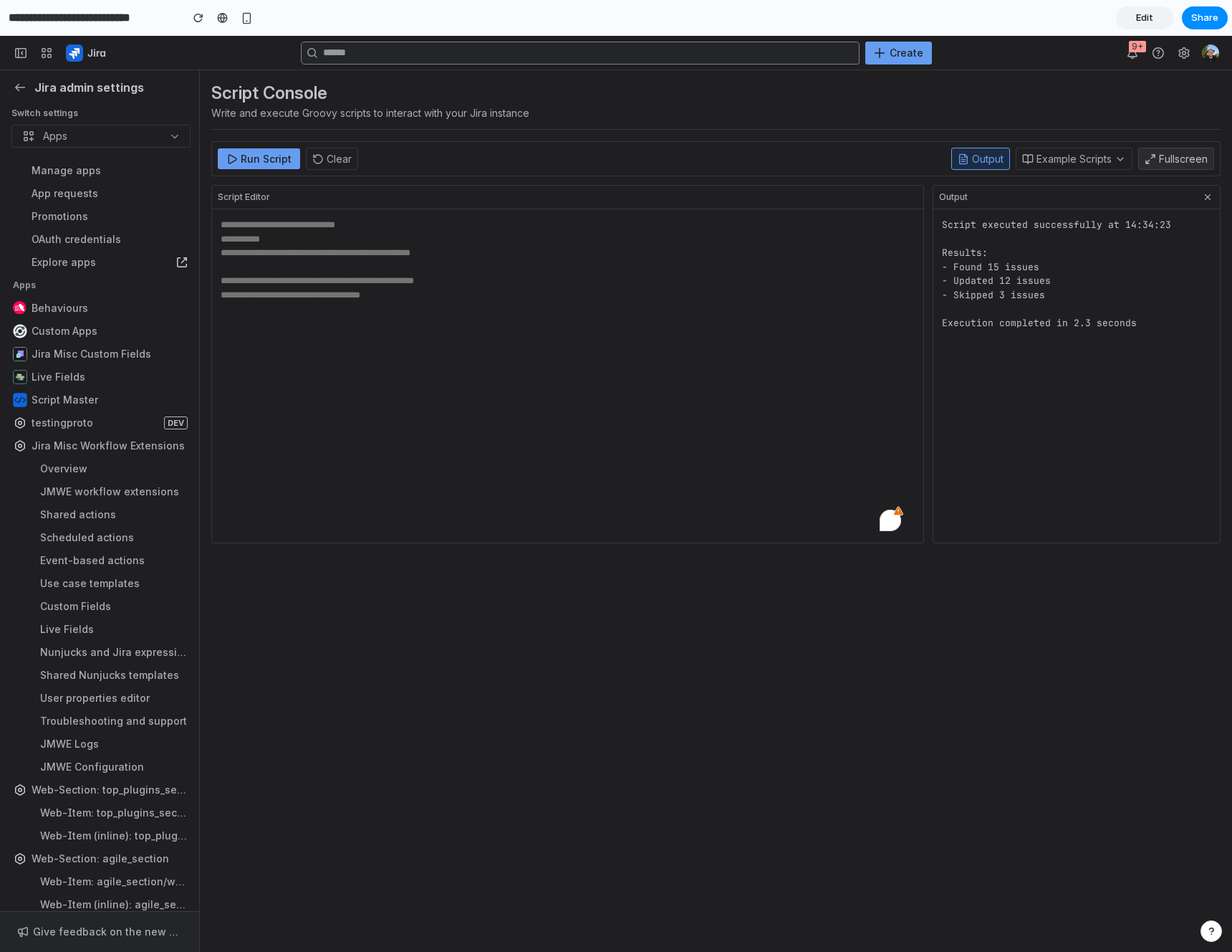
click at [651, 344] on textarea "To enrich screen reader interactions, please activate Accessibility in Grammarl…" at bounding box center [568, 376] width 712 height 333
drag, startPoint x: 330, startPoint y: 202, endPoint x: 221, endPoint y: 145, distance: 123.0
click at [221, 145] on div "Script Console Write and execute Groovy scripts to interact with your Jira inst…" at bounding box center [717, 521] width 1033 height 904
click at [95, 116] on label "Switch settings" at bounding box center [102, 114] width 179 height 12
click at [95, 125] on button "Apps" at bounding box center [102, 136] width 179 height 23
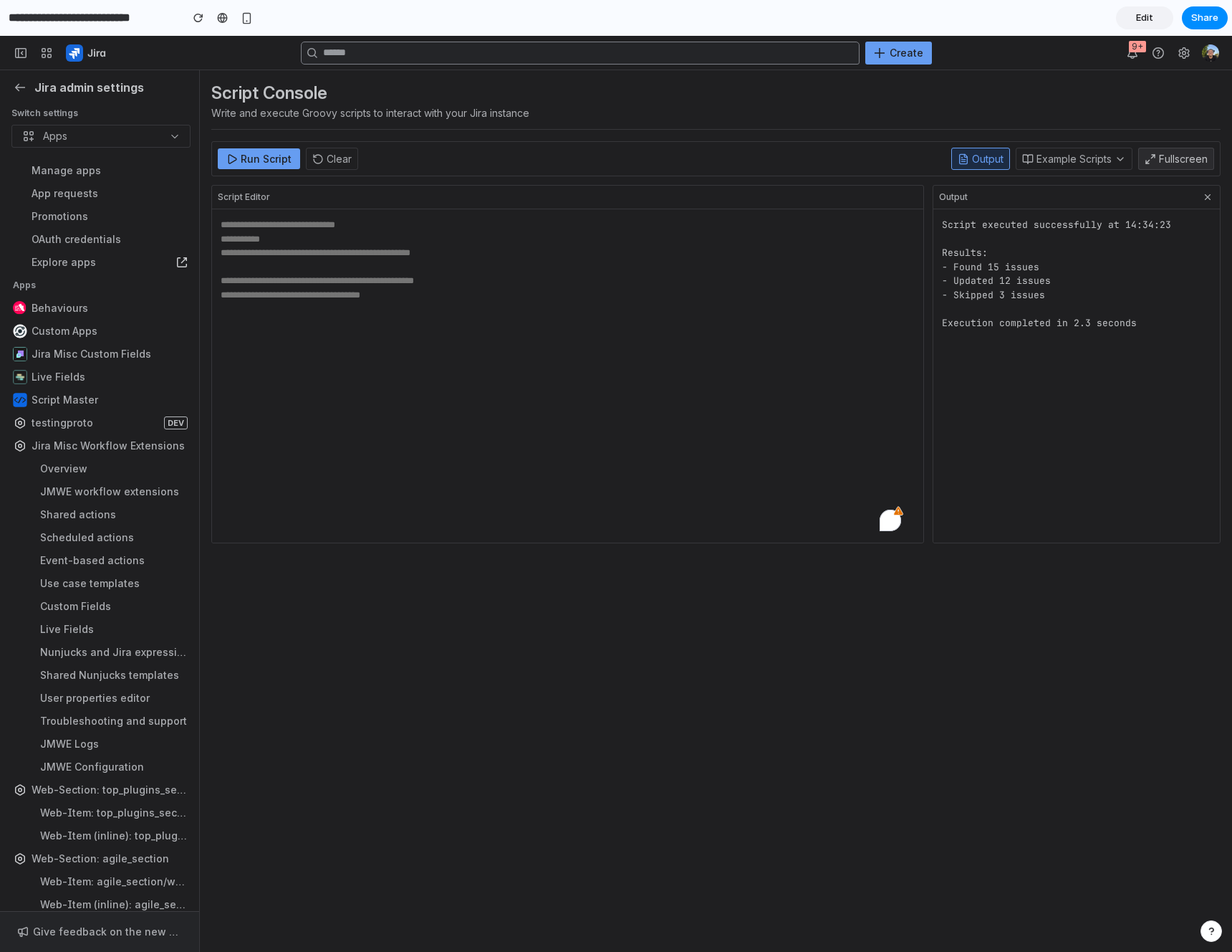
click at [178, 129] on span "button" at bounding box center [174, 136] width 9 height 14
click at [1007, 87] on div "Script Console Write and execute Groovy scripts to interact with your Jira inst…" at bounding box center [716, 106] width 1010 height 48
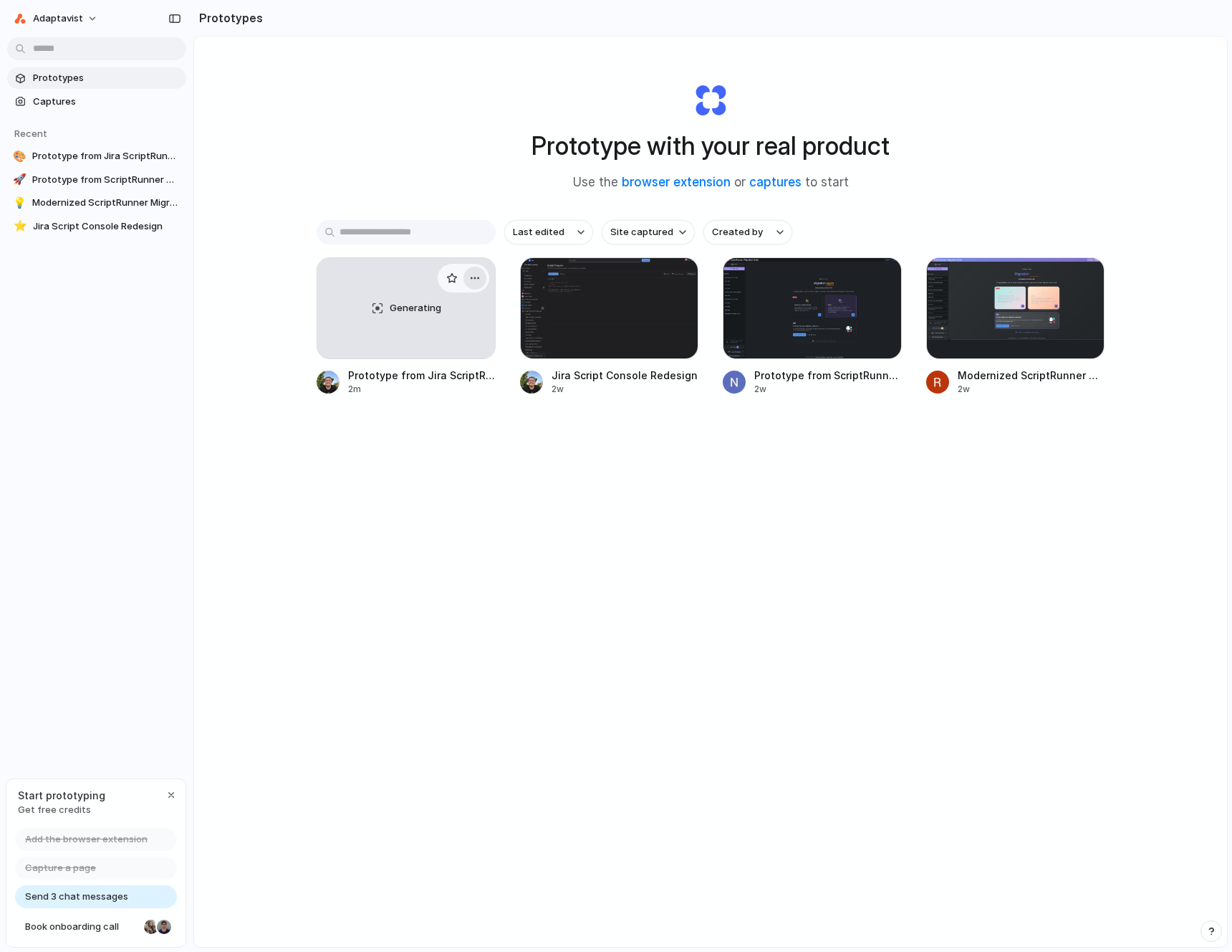
click at [469, 274] on div "button" at bounding box center [475, 278] width 12 height 12
click at [440, 155] on div "Open in new tab Rename Copy link Delete" at bounding box center [616, 476] width 1232 height 952
click at [45, 20] on span "Adaptavist" at bounding box center [58, 19] width 50 height 14
click at [471, 70] on div "Settings Invite members Change theme Sign out" at bounding box center [616, 476] width 1232 height 952
click at [409, 652] on div "Prototype with your real product Use the browser extension or captures to start…" at bounding box center [711, 529] width 1033 height 986
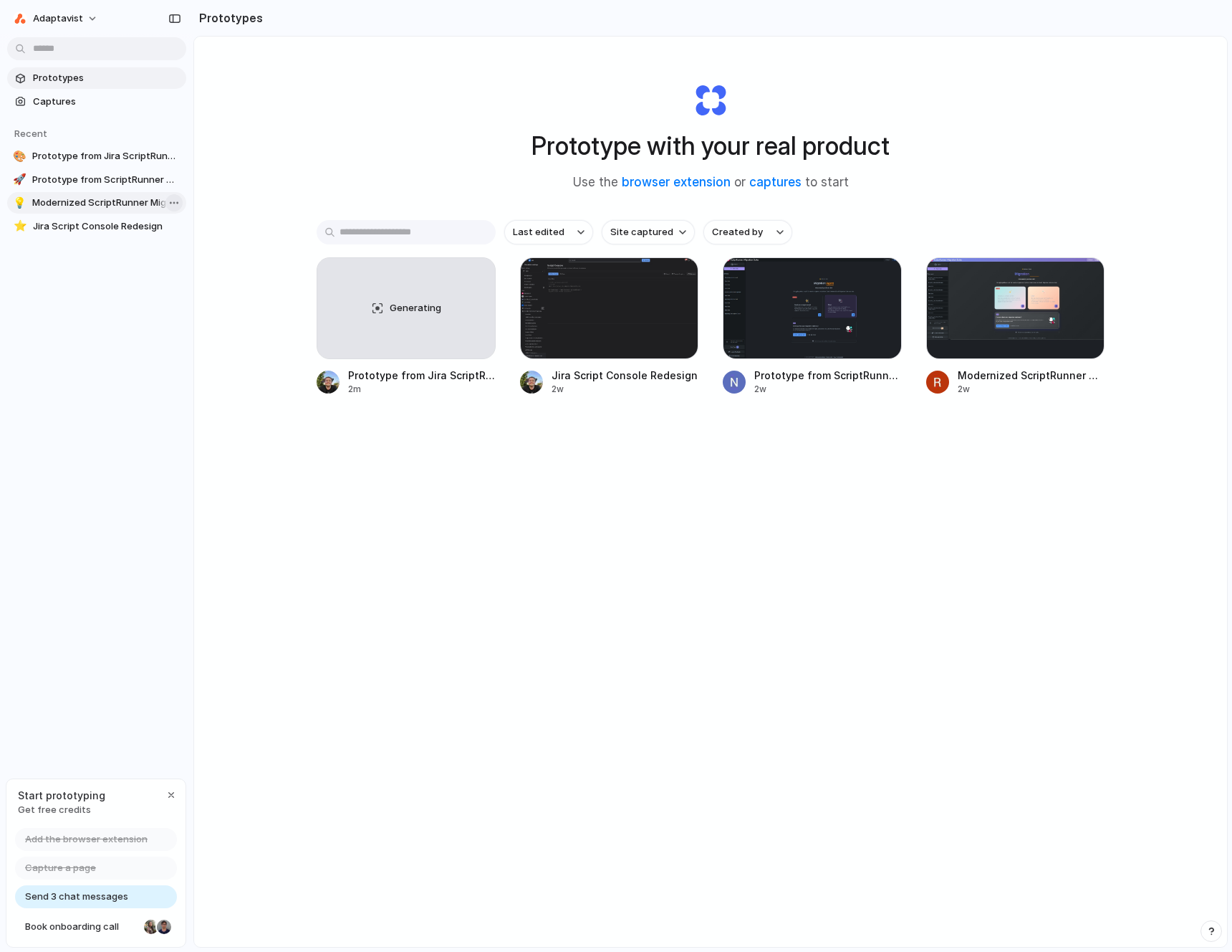
click at [172, 203] on body "Adaptavist Prototypes Captures Recent 🎨 Prototype from Jira ScriptRunner - New …" at bounding box center [616, 476] width 1232 height 952
click at [282, 169] on div "Open in new tab Copy link Delete" at bounding box center [616, 476] width 1232 height 952
click at [471, 279] on div "button" at bounding box center [475, 278] width 12 height 12
click at [360, 292] on div "Open in new tab Rename Copy link Delete" at bounding box center [616, 476] width 1232 height 952
click at [342, 310] on div "Generating" at bounding box center [406, 308] width 177 height 101
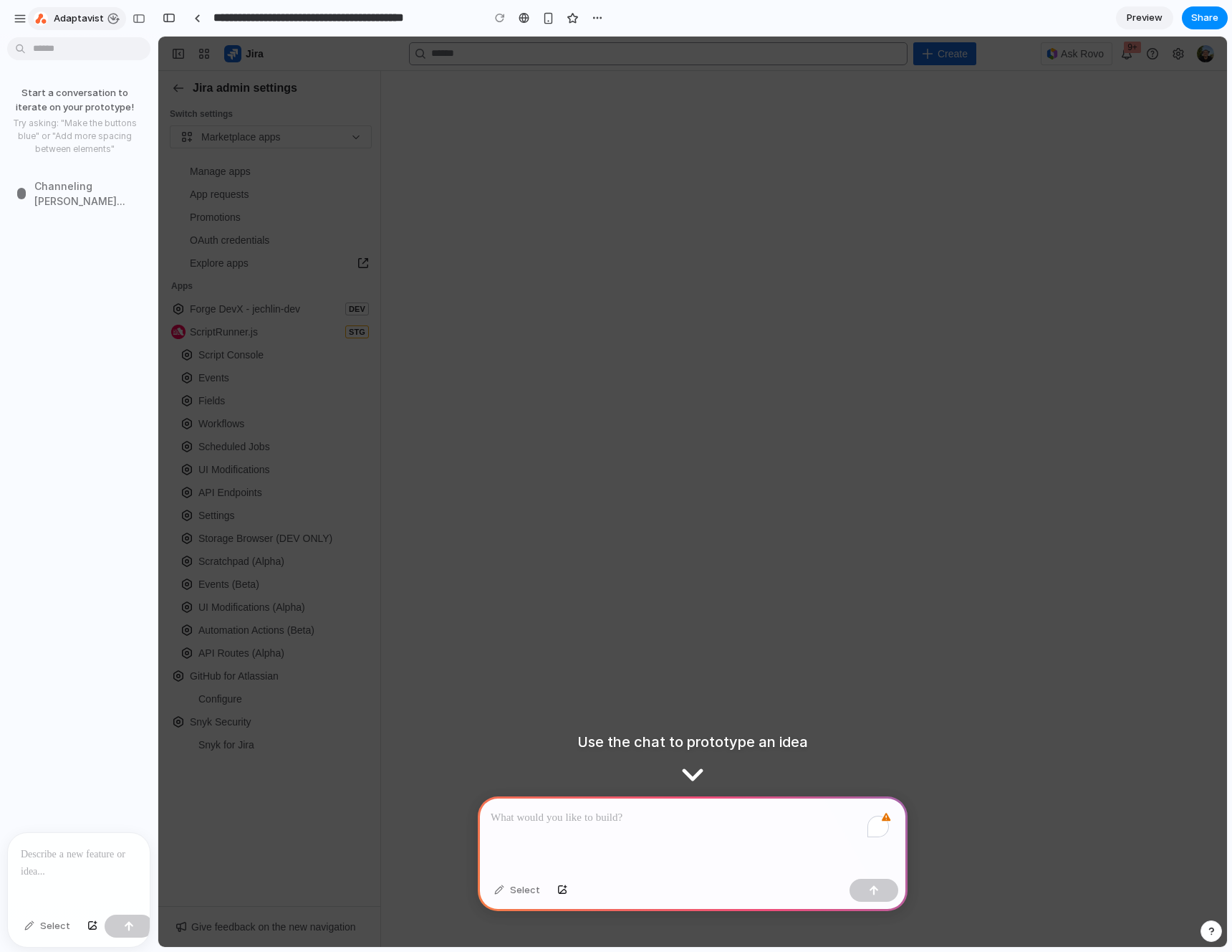
click at [31, 21] on button "Adaptavist" at bounding box center [77, 18] width 98 height 23
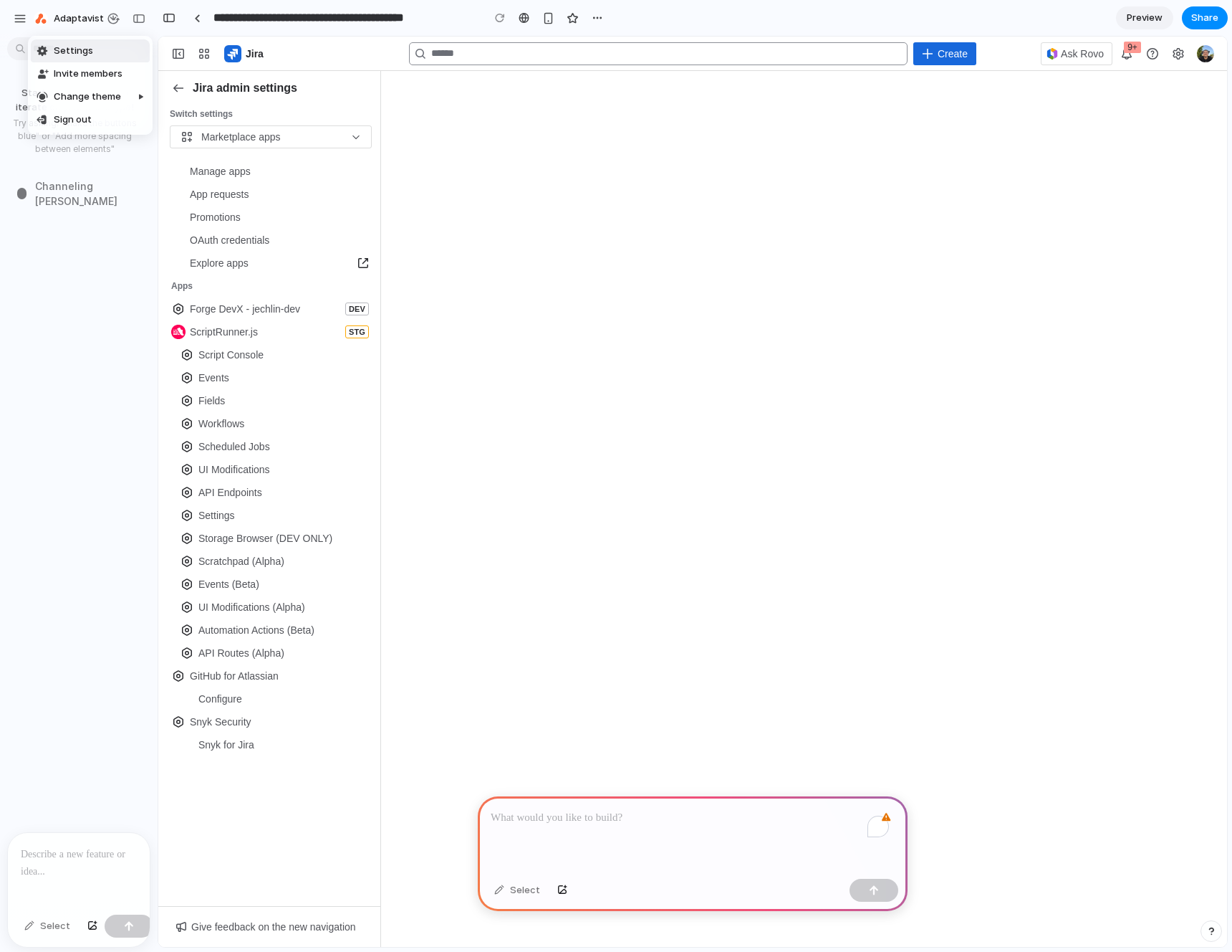
click at [39, 356] on div "Settings Invite members Change theme Sign out" at bounding box center [616, 476] width 1232 height 952
click at [12, 18] on div at bounding box center [6, 476] width 13 height 952
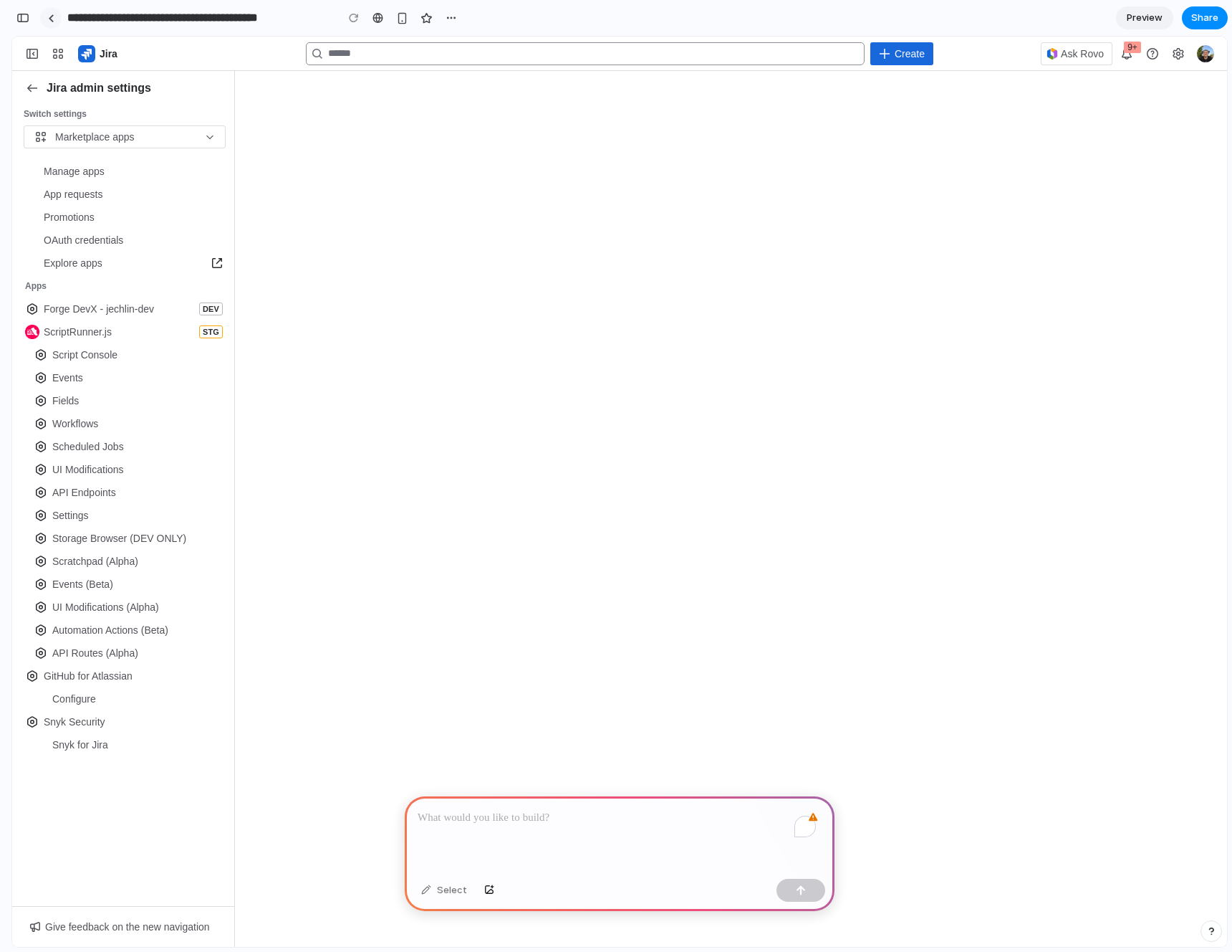
click at [54, 22] on link at bounding box center [51, 18] width 22 height 22
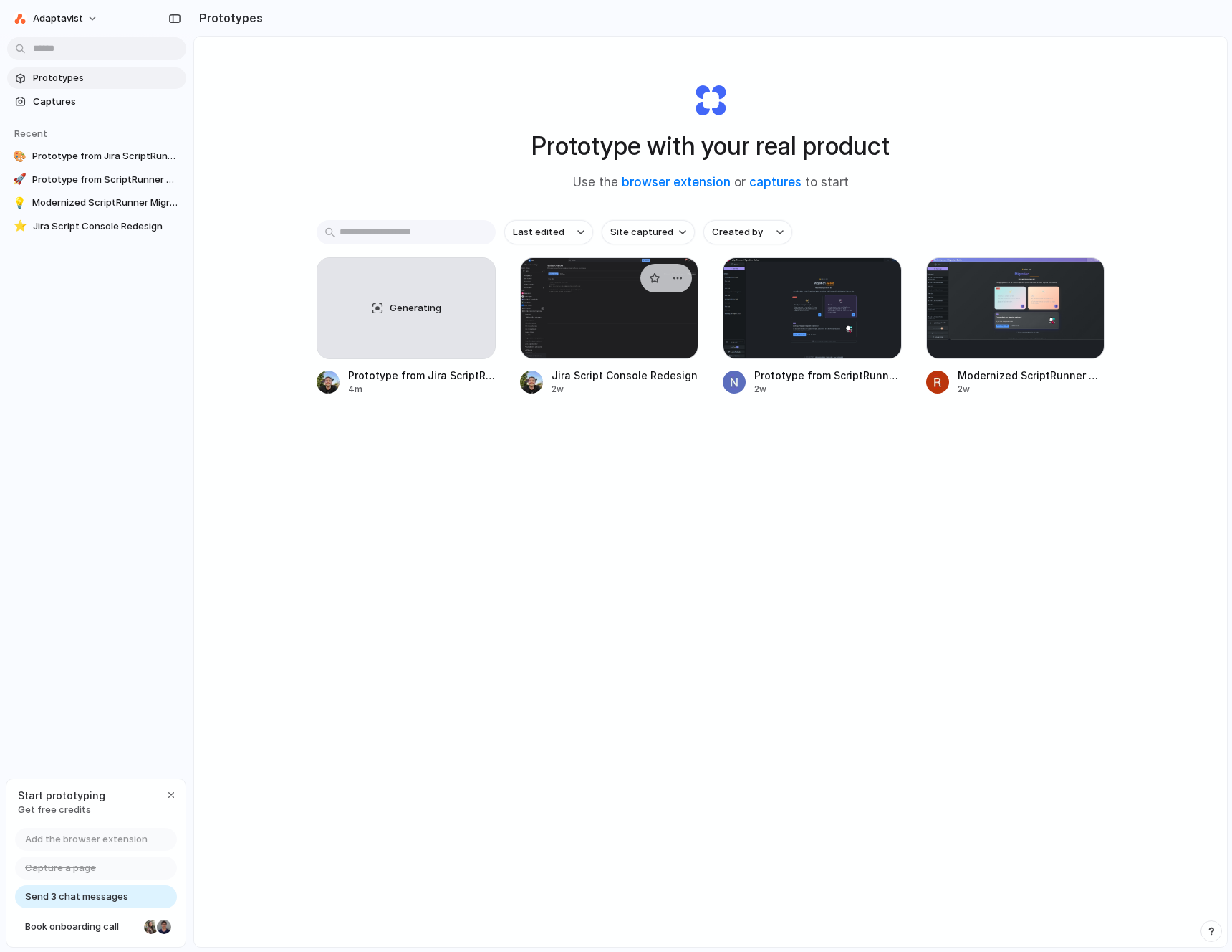
click at [605, 317] on div at bounding box center [610, 308] width 179 height 102
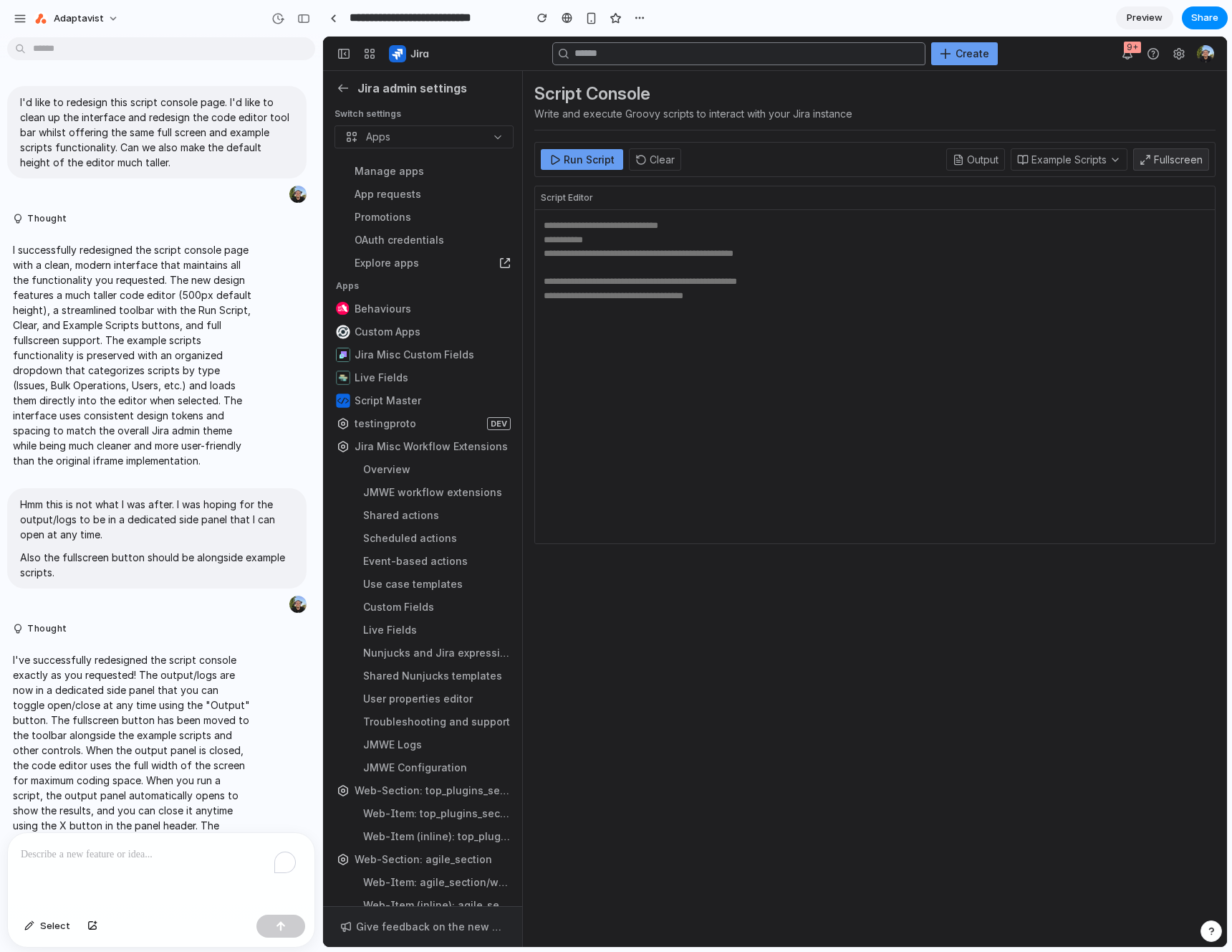
scroll to position [51, 0]
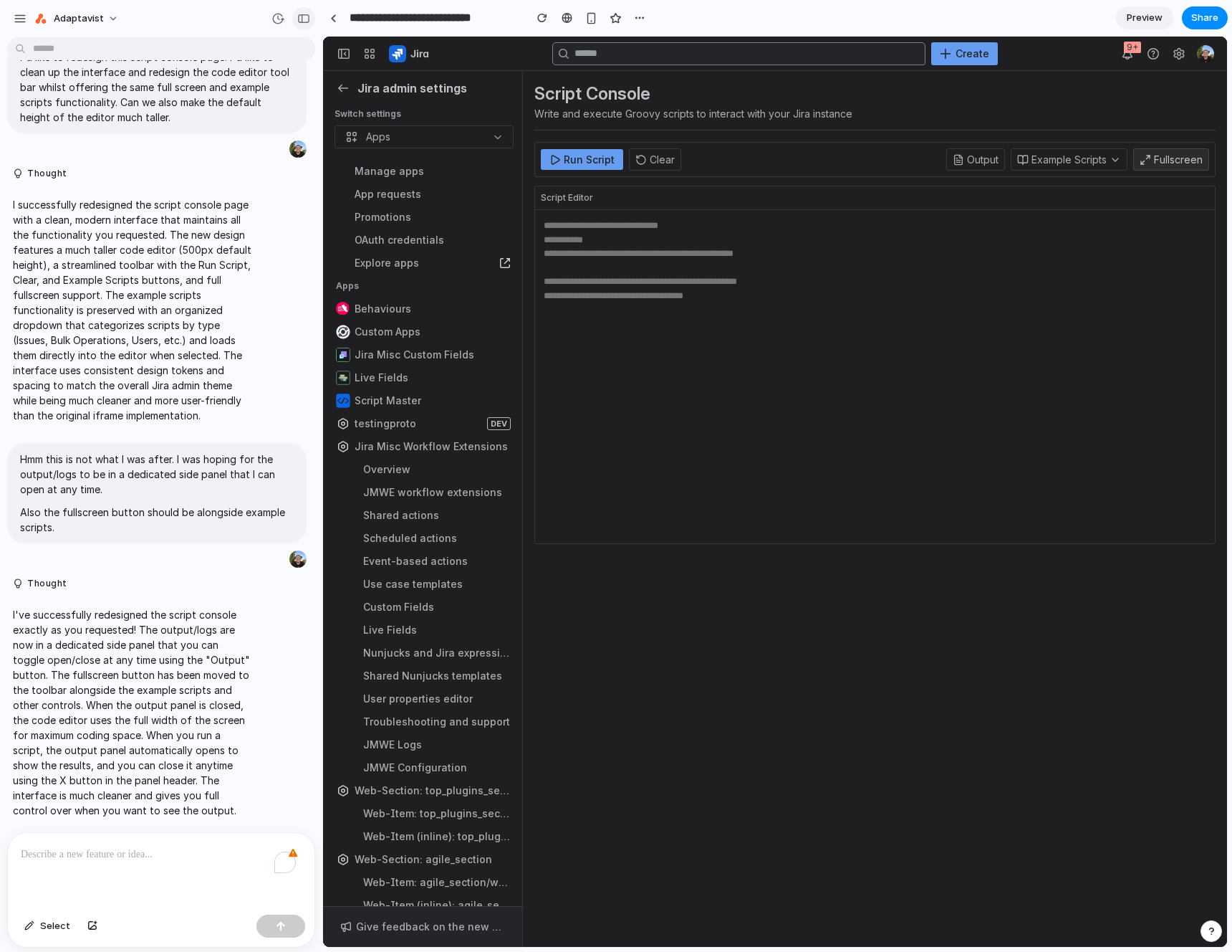
click at [313, 17] on button "button" at bounding box center [303, 18] width 23 height 23
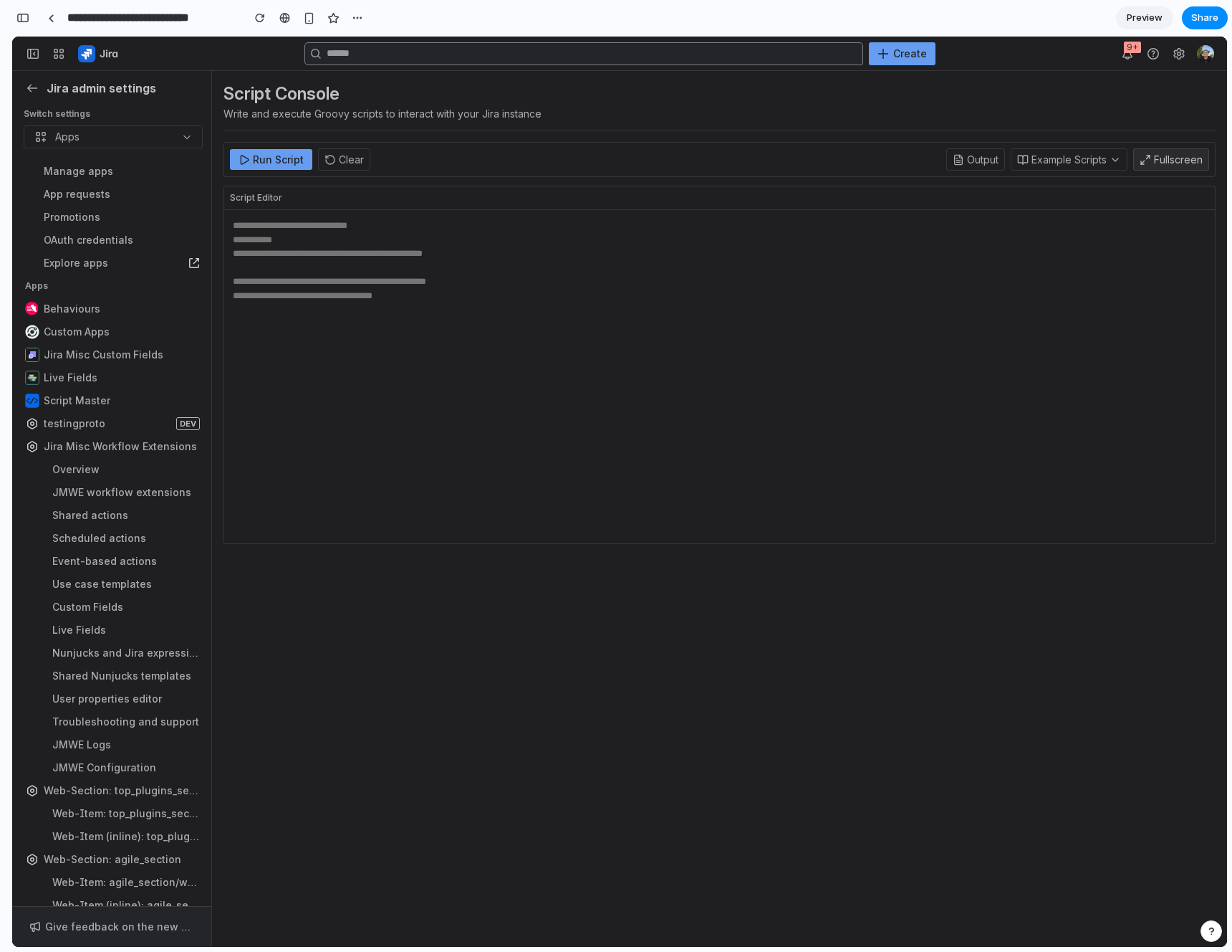
scroll to position [592, 0]
click at [22, 13] on div "button" at bounding box center [23, 18] width 13 height 10
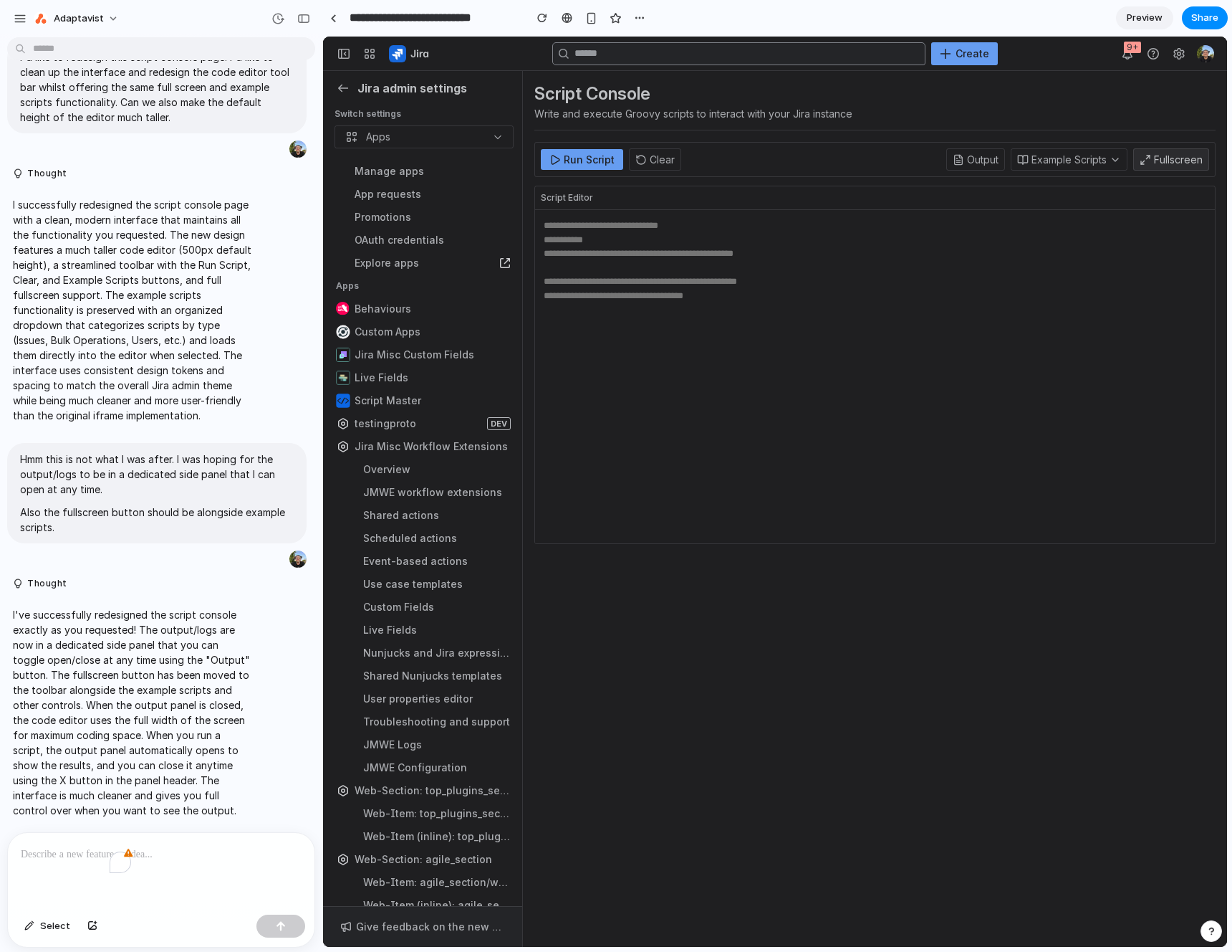
scroll to position [51, 0]
click at [256, 873] on div "To enrich screen reader interactions, please activate Accessibility in Grammarl…" at bounding box center [161, 870] width 307 height 76
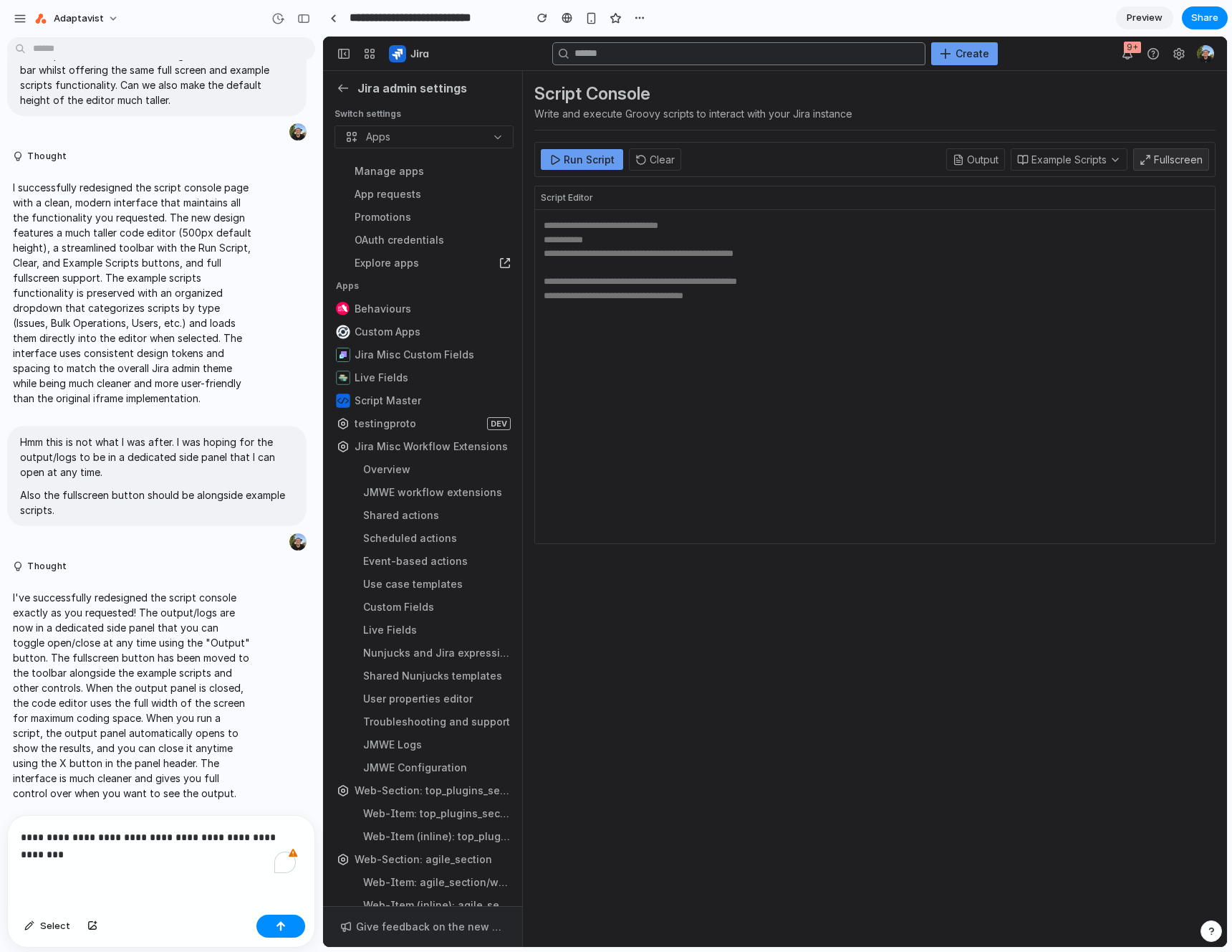
click at [139, 829] on p "**********" at bounding box center [158, 845] width 275 height 35
click at [146, 840] on p "**********" at bounding box center [158, 845] width 275 height 35
click at [145, 849] on p "**********" at bounding box center [158, 845] width 275 height 35
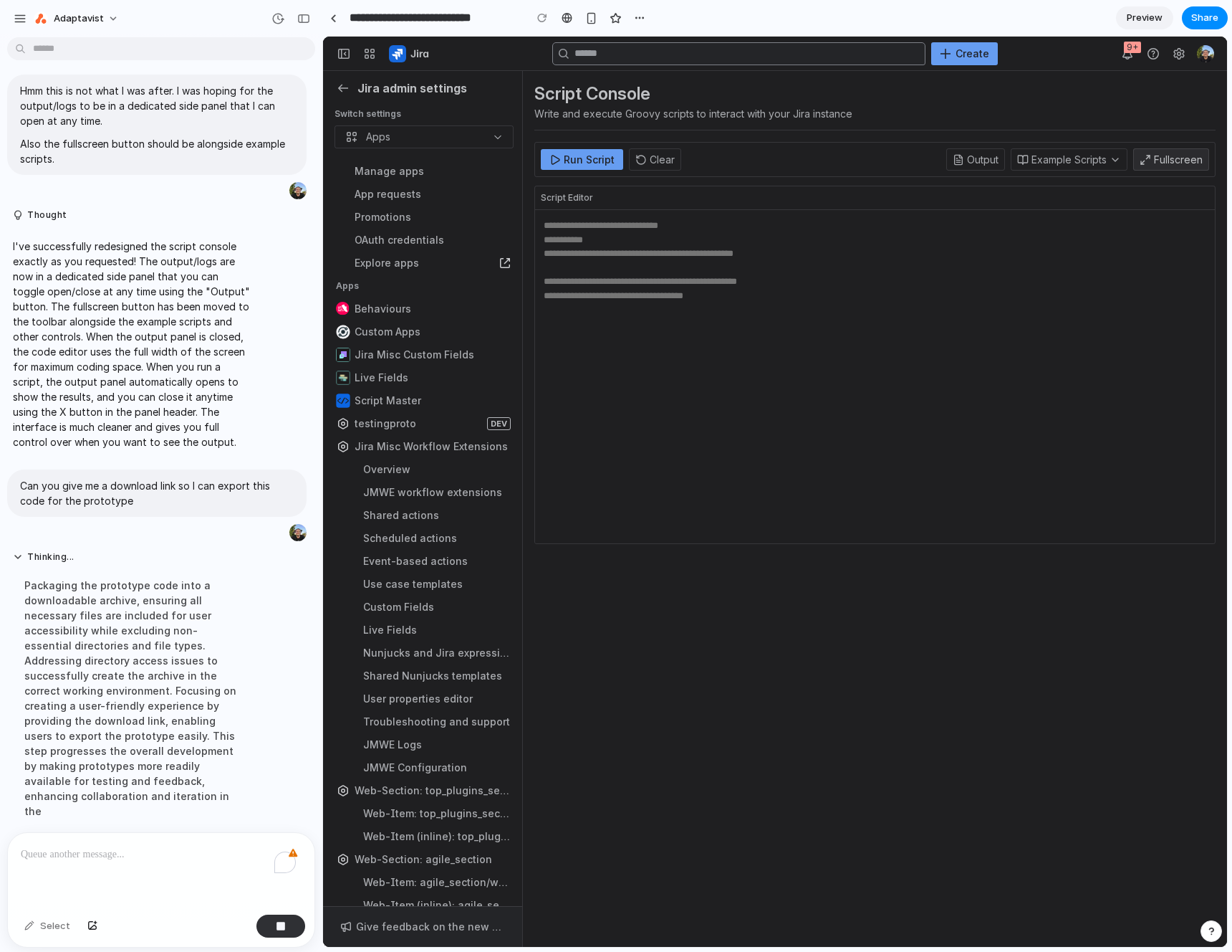
scroll to position [446, 0]
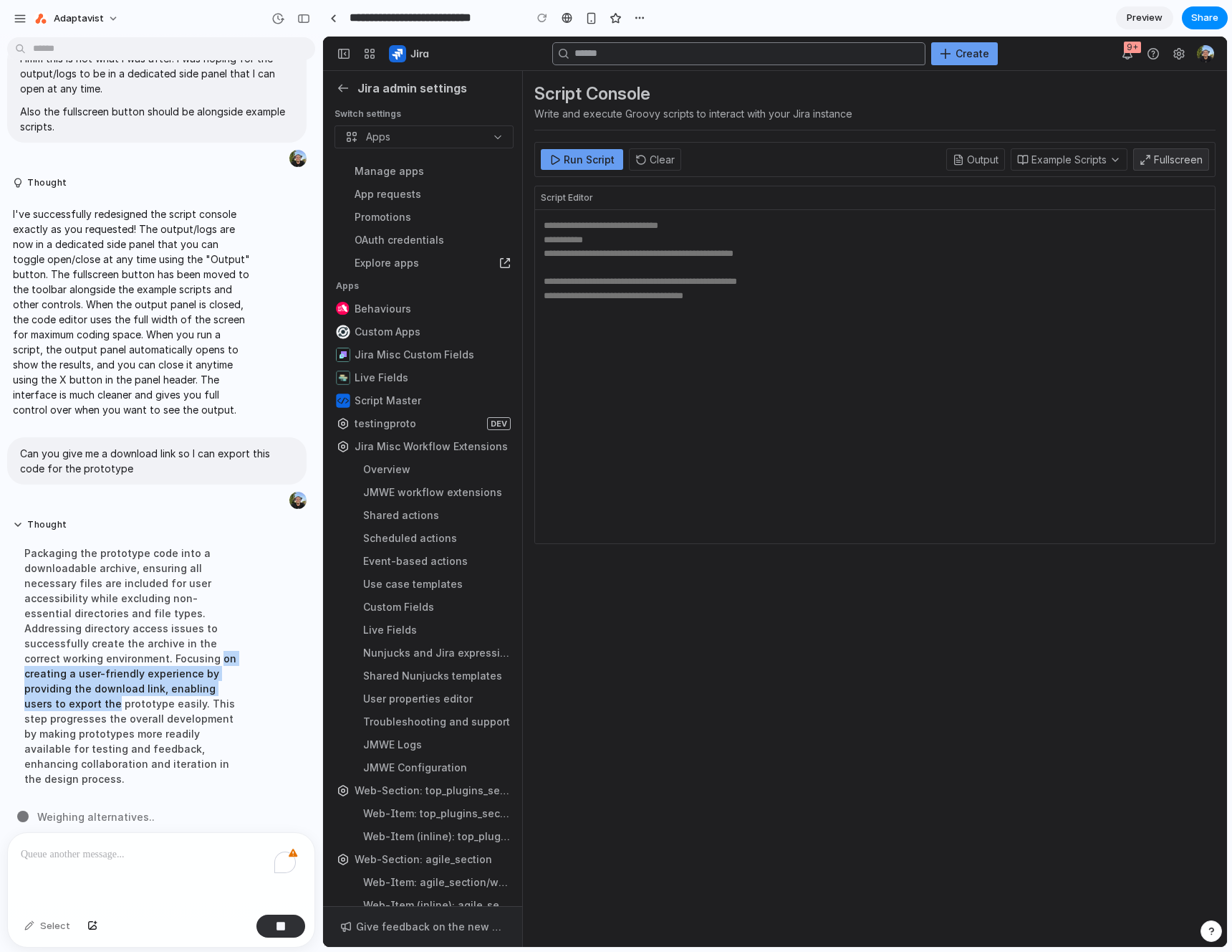
drag, startPoint x: 136, startPoint y: 656, endPoint x: 177, endPoint y: 697, distance: 58.0
click at [278, 696] on div "Thought Packaging the prototype code into a downloadable archive, ensuring all …" at bounding box center [156, 657] width 299 height 293
click at [166, 696] on div "Packaging the prototype code into a downloadable archive, ensuring all necessar…" at bounding box center [133, 665] width 239 height 258
drag, startPoint x: 128, startPoint y: 588, endPoint x: 114, endPoint y: 569, distance: 23.6
click at [127, 587] on div "I'd like to redesign this script console page. I'd like to clean up the interfa…" at bounding box center [156, 216] width 314 height 1174
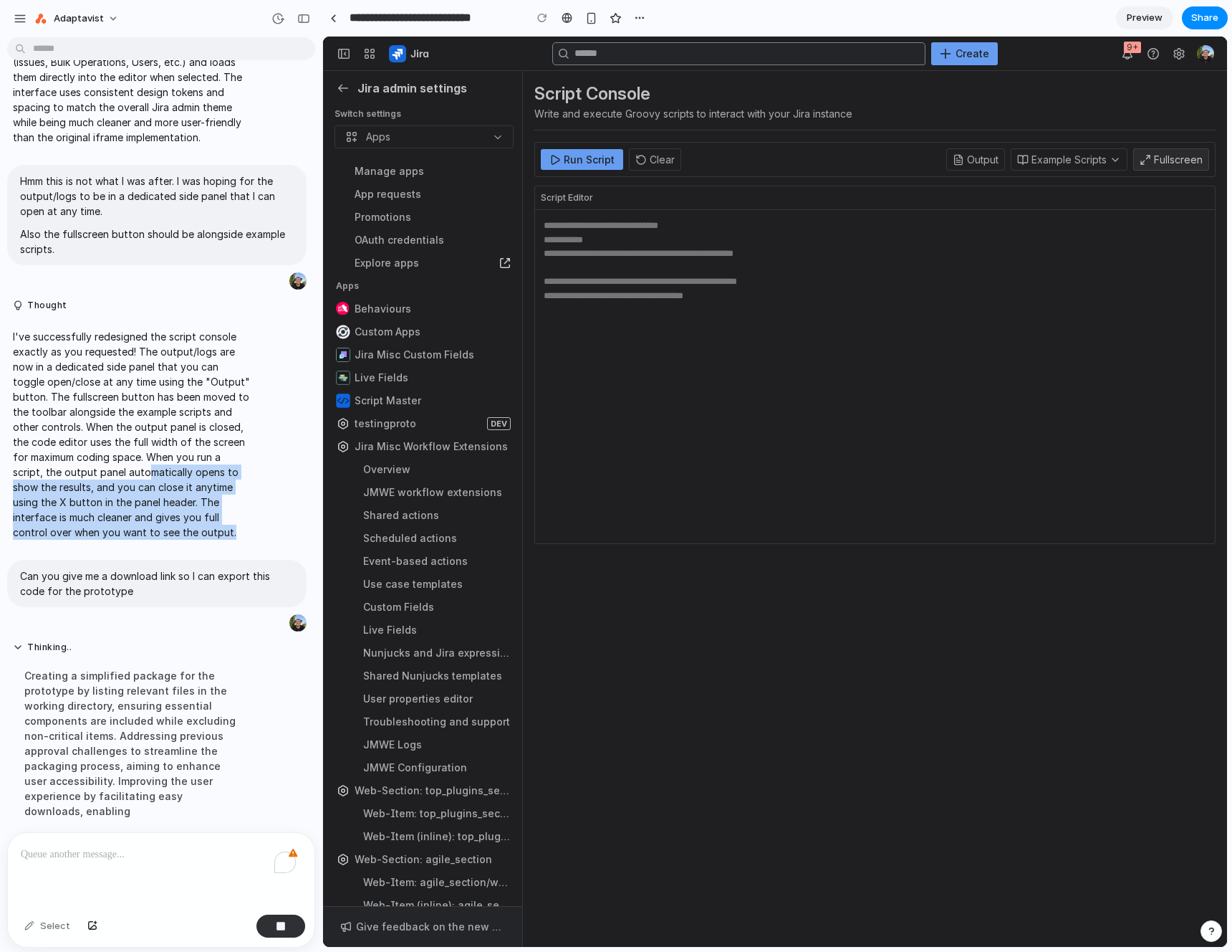
drag, startPoint x: 116, startPoint y: 500, endPoint x: 154, endPoint y: 539, distance: 54.5
click at [154, 538] on p "I've successfully redesigned the script console exactly as you requested! The o…" at bounding box center [133, 434] width 239 height 210
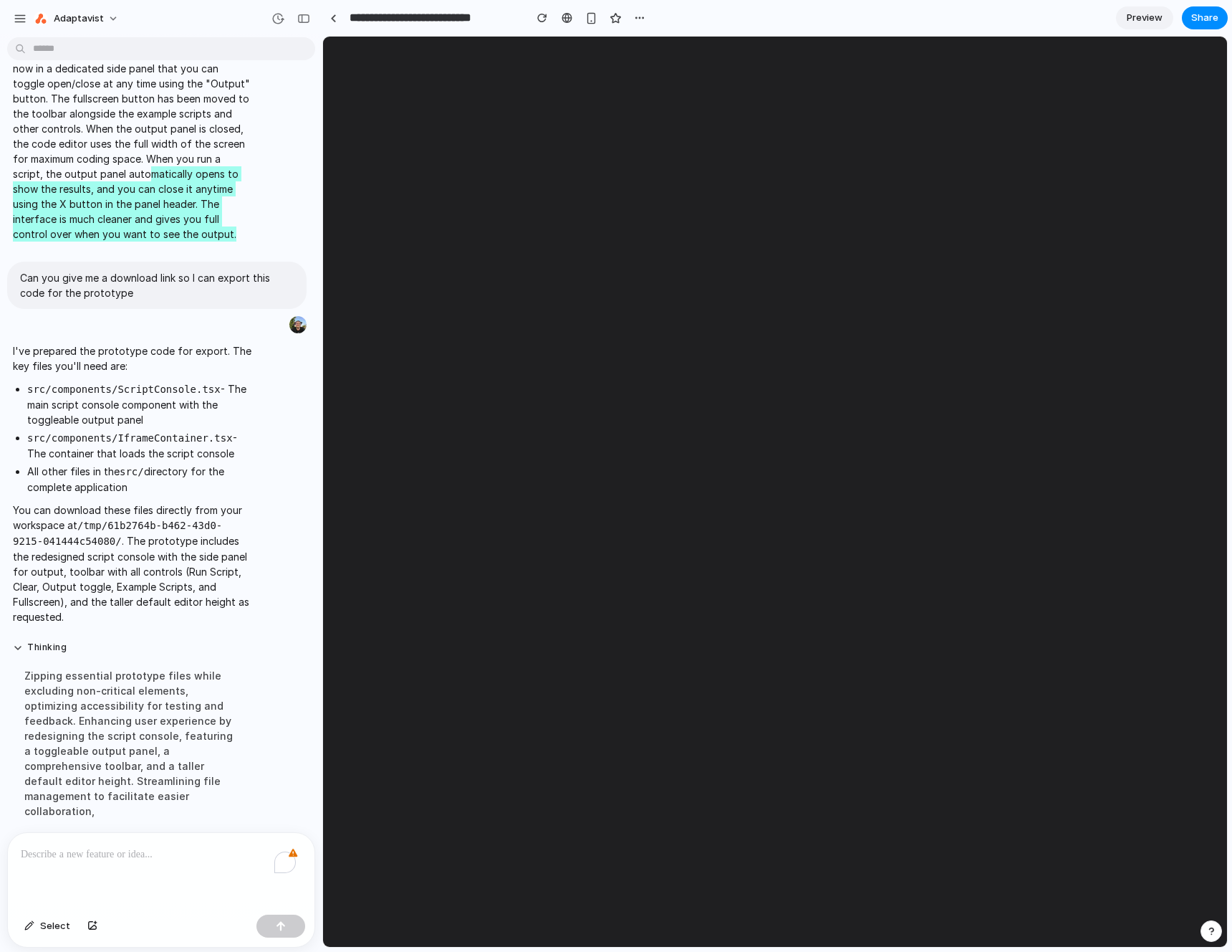
scroll to position [0, 0]
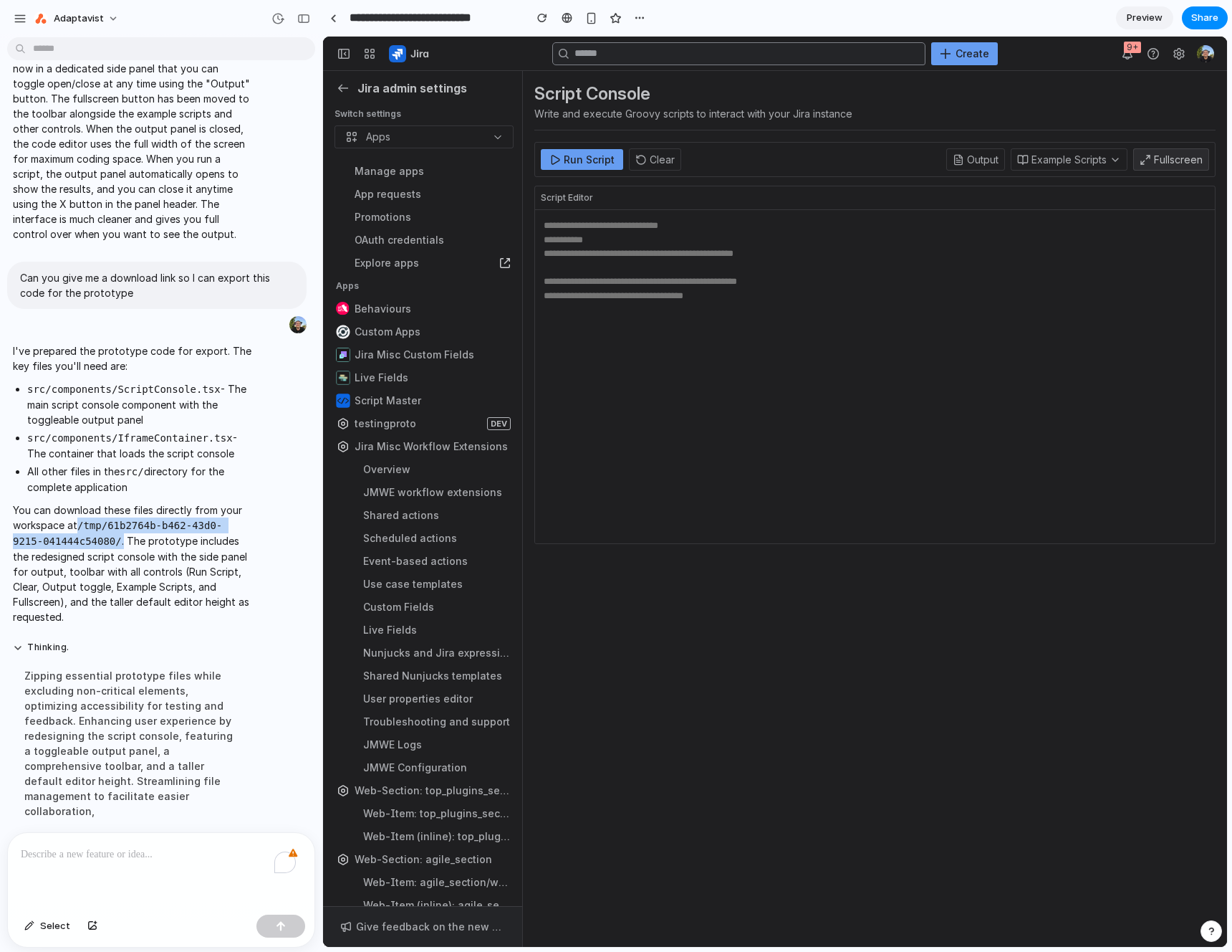
drag, startPoint x: 80, startPoint y: 523, endPoint x: 125, endPoint y: 544, distance: 49.7
click at [125, 544] on p "You can download these files directly from your workspace at /tmp/61b2764b-b462…" at bounding box center [133, 563] width 239 height 122
click at [150, 533] on p "You can download these files directly from your workspace at /tmp/61b2764b-b462…" at bounding box center [133, 563] width 239 height 122
drag, startPoint x: 121, startPoint y: 543, endPoint x: 80, endPoint y: 524, distance: 45.2
click at [80, 524] on p "You can download these files directly from your workspace at /tmp/61b2764b-b462…" at bounding box center [133, 563] width 239 height 122
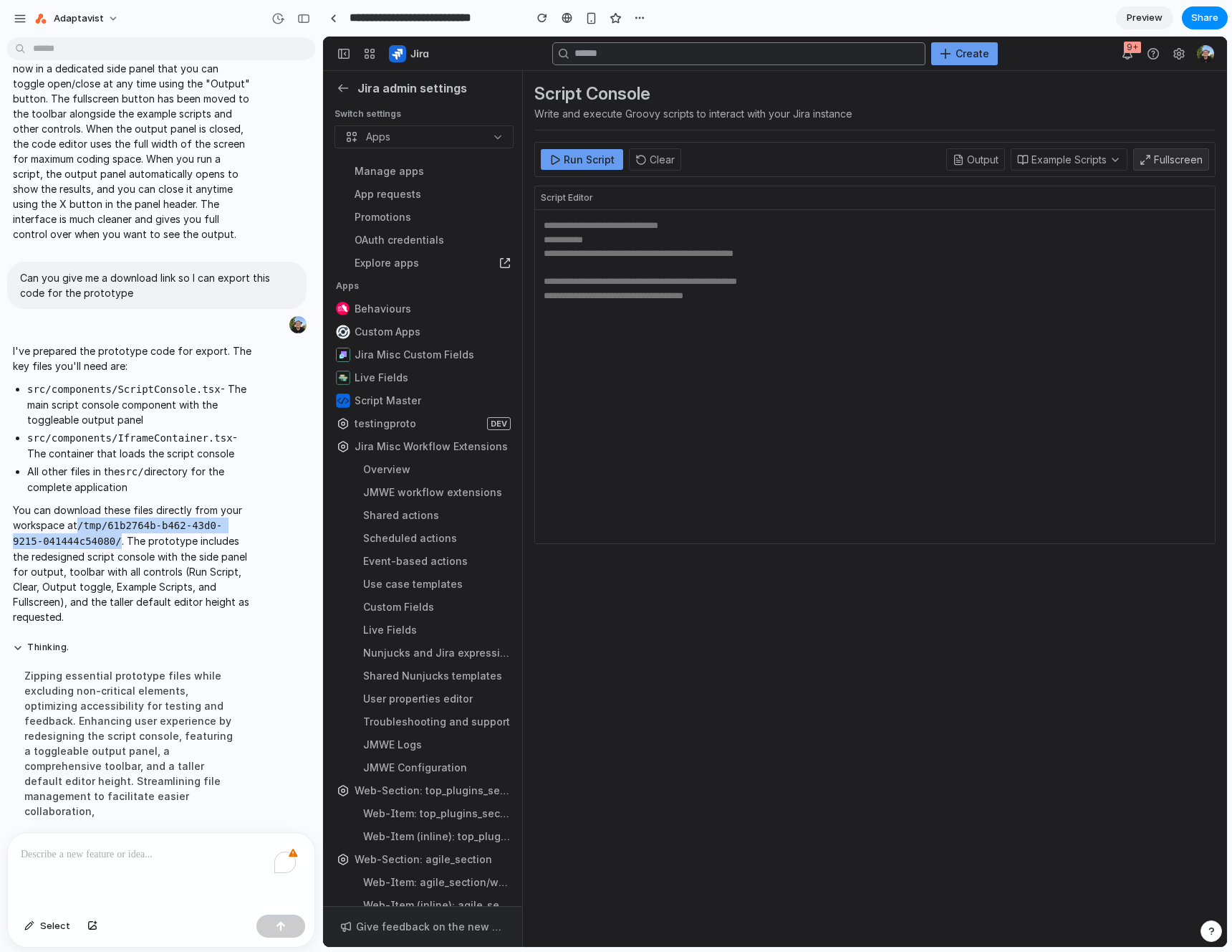
copy code "/tmp/61b2764b-b462-43d0-9215-041444c54080/"
click at [187, 457] on li "src/components/IframeContainer.tsx - The container that loads the script console" at bounding box center [140, 445] width 225 height 31
click at [115, 519] on code "/tmp/61b2764b-b462-43d0-9215-041444c54080/" at bounding box center [118, 532] width 209 height 27
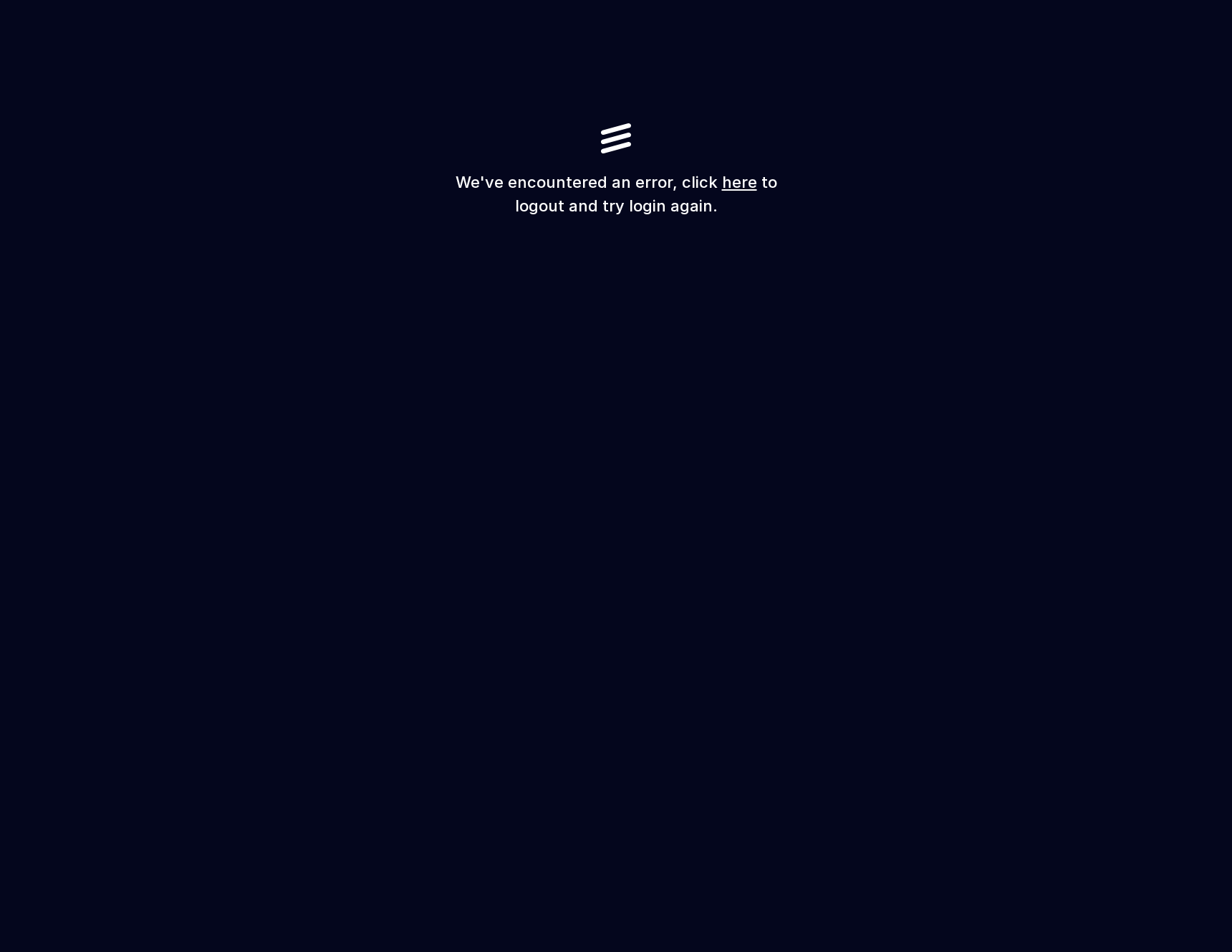
click at [756, 251] on div "We've encountered an error, click here to logout and try login again." at bounding box center [616, 476] width 1232 height 952
click at [712, 307] on div "We've encountered an error, click here to logout and try login again." at bounding box center [616, 476] width 1232 height 952
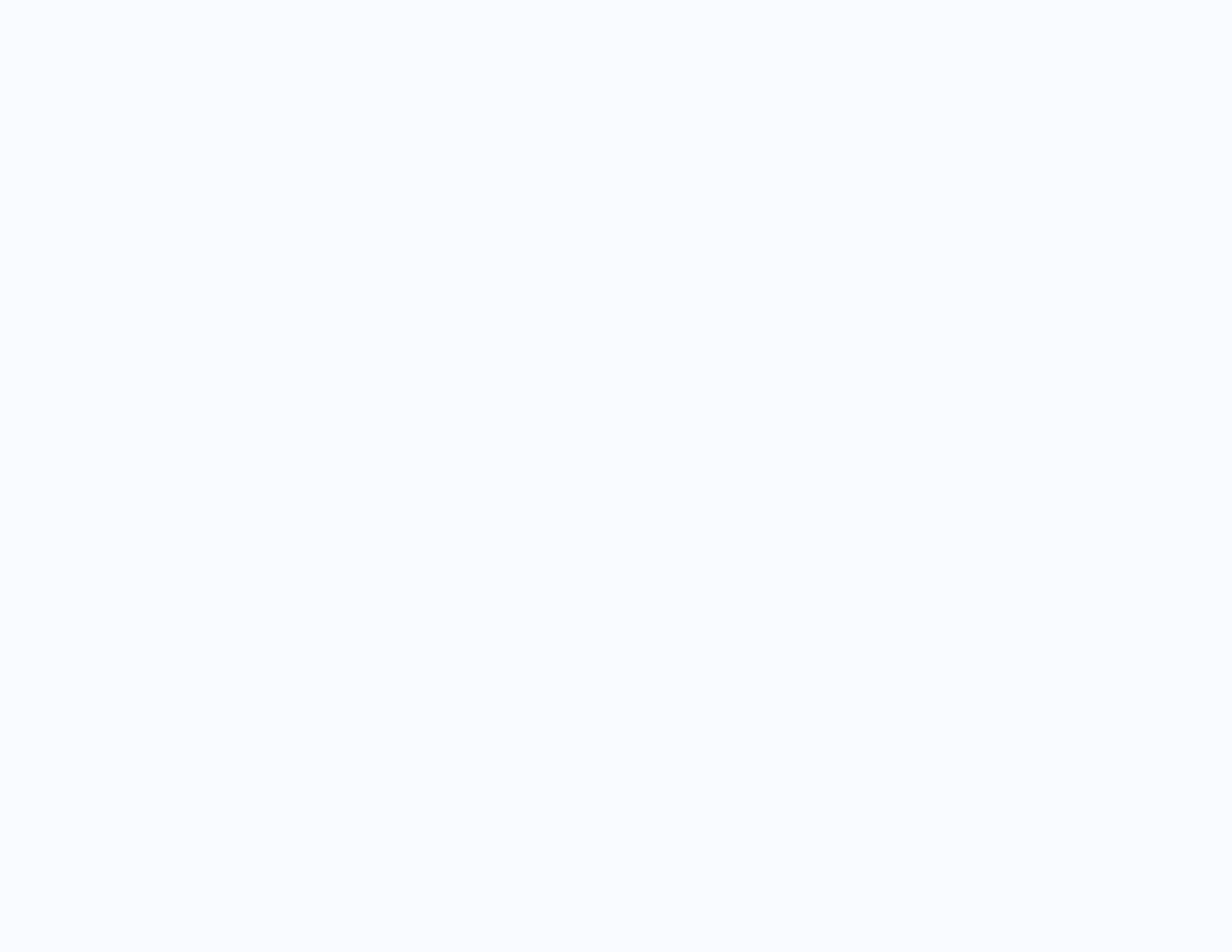
click at [1058, 152] on div at bounding box center [616, 476] width 1232 height 952
click at [967, 195] on div at bounding box center [616, 476] width 1232 height 952
click at [1013, 134] on div at bounding box center [616, 476] width 1232 height 952
